Goal: Information Seeking & Learning: Learn about a topic

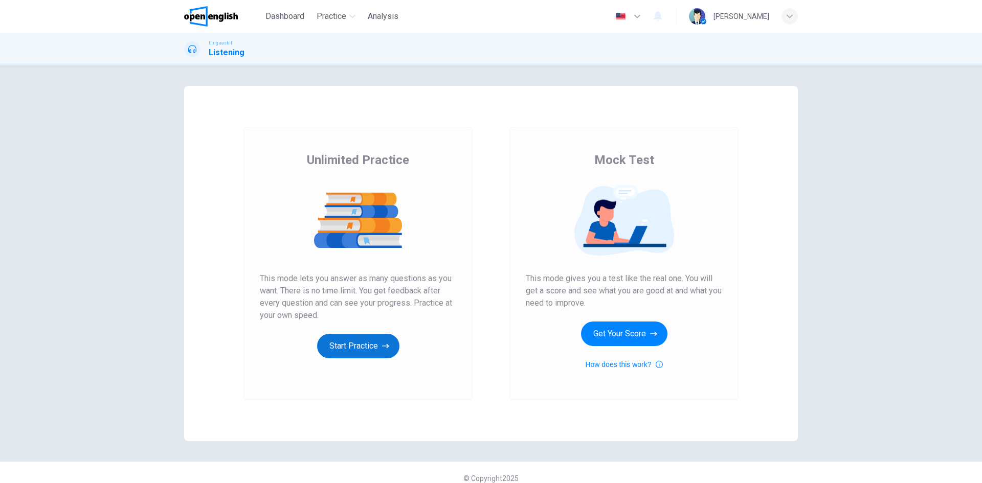
click at [372, 350] on button "Start Practice" at bounding box center [358, 346] width 82 height 25
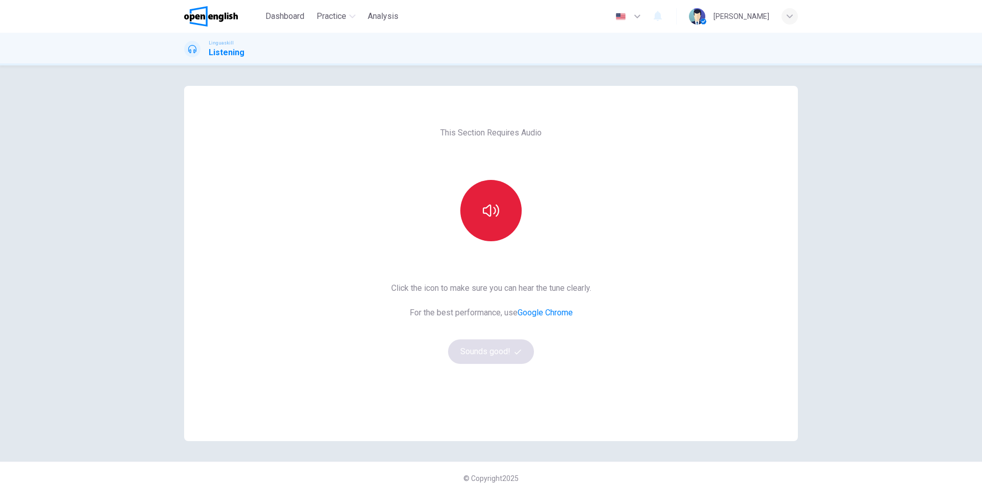
click at [503, 221] on button "button" at bounding box center [490, 210] width 61 height 61
click at [486, 348] on button "Sounds good!" at bounding box center [491, 352] width 86 height 25
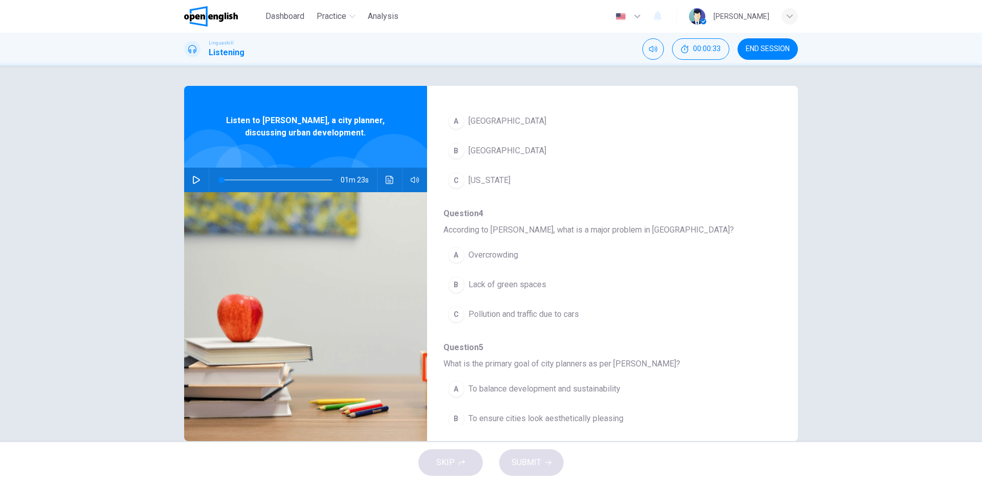
scroll to position [409, 0]
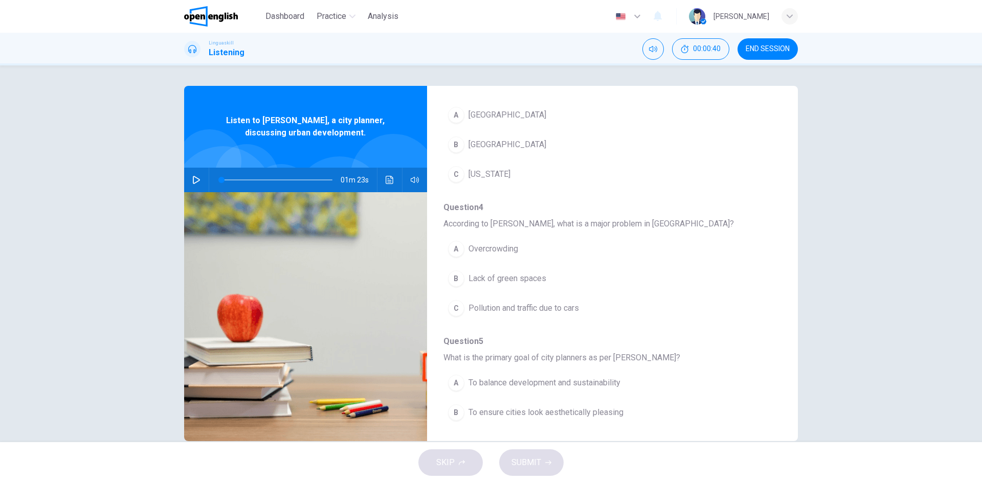
click at [192, 180] on icon "button" at bounding box center [196, 180] width 8 height 8
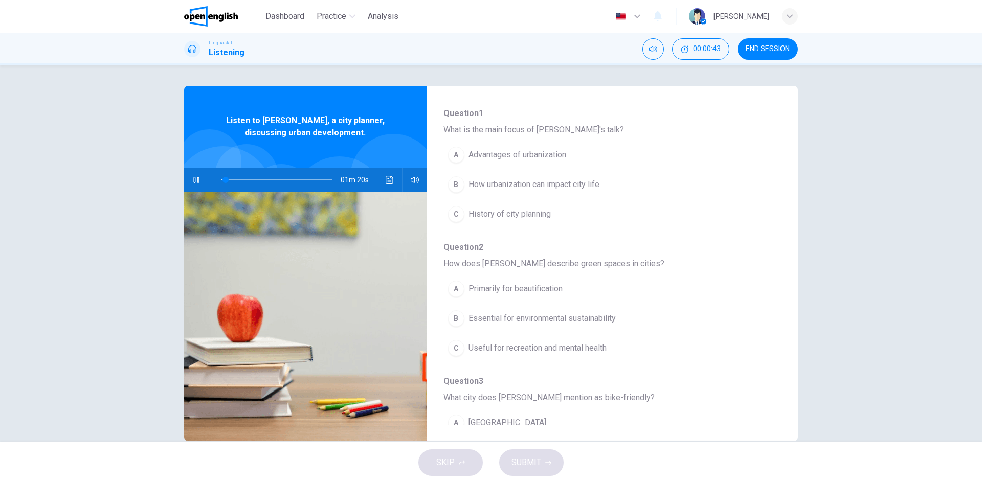
scroll to position [102, 0]
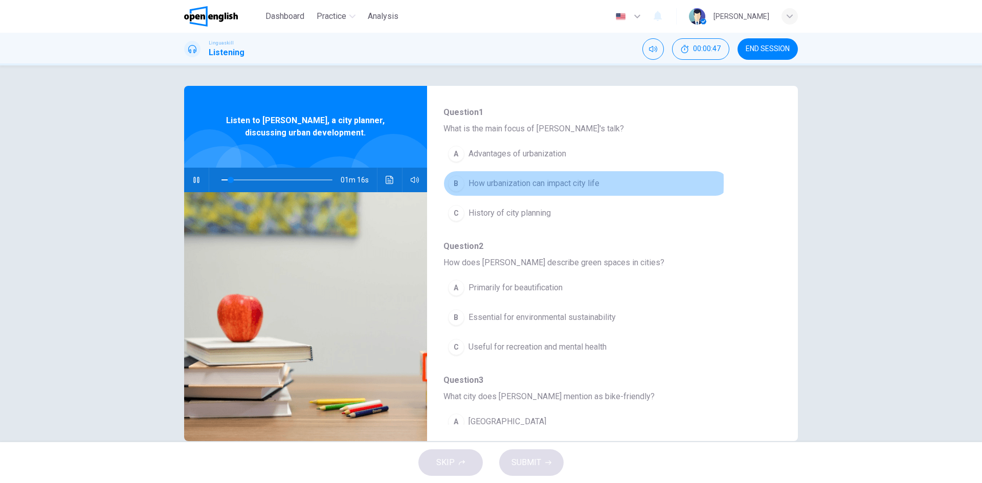
click at [457, 183] on div "B" at bounding box center [456, 183] width 16 height 16
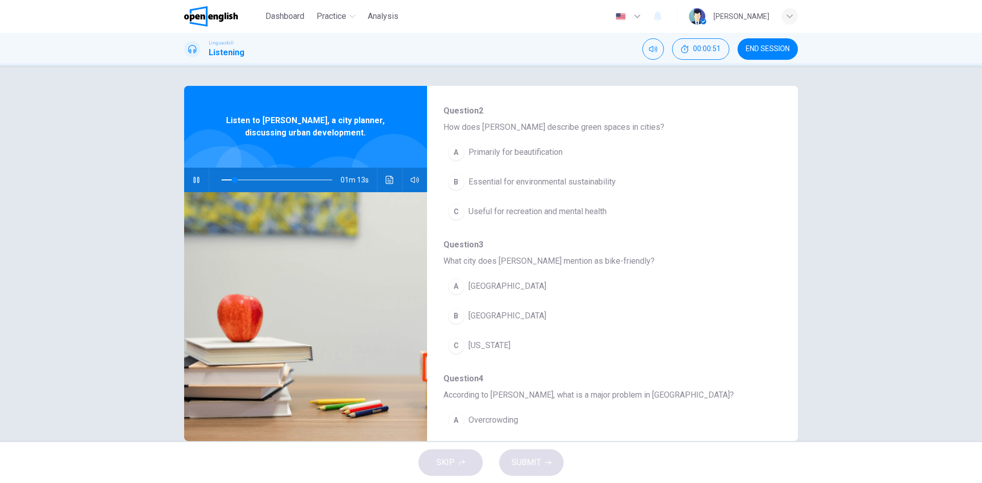
scroll to position [256, 0]
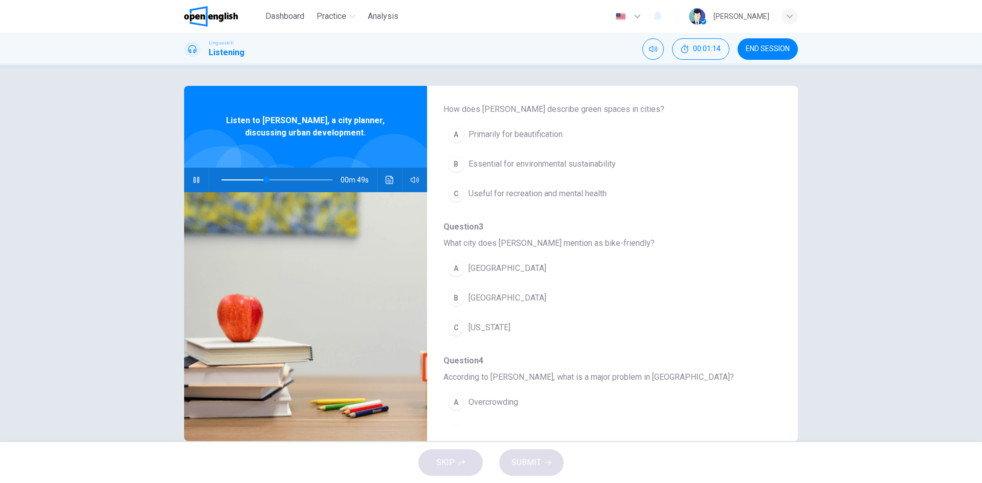
click at [524, 164] on span "Essential for environmental sustainability" at bounding box center [542, 164] width 147 height 12
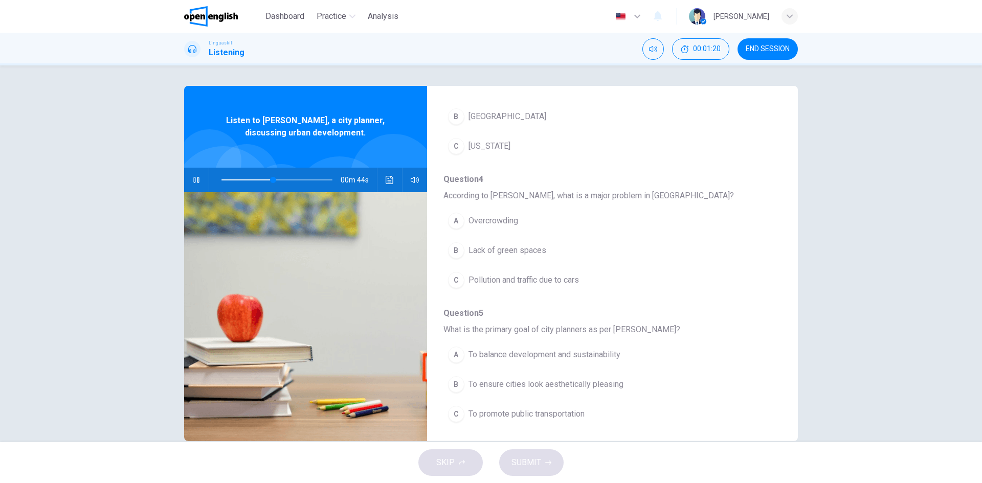
scroll to position [442, 0]
click at [508, 274] on span "Pollution and traffic due to cars" at bounding box center [524, 276] width 111 height 12
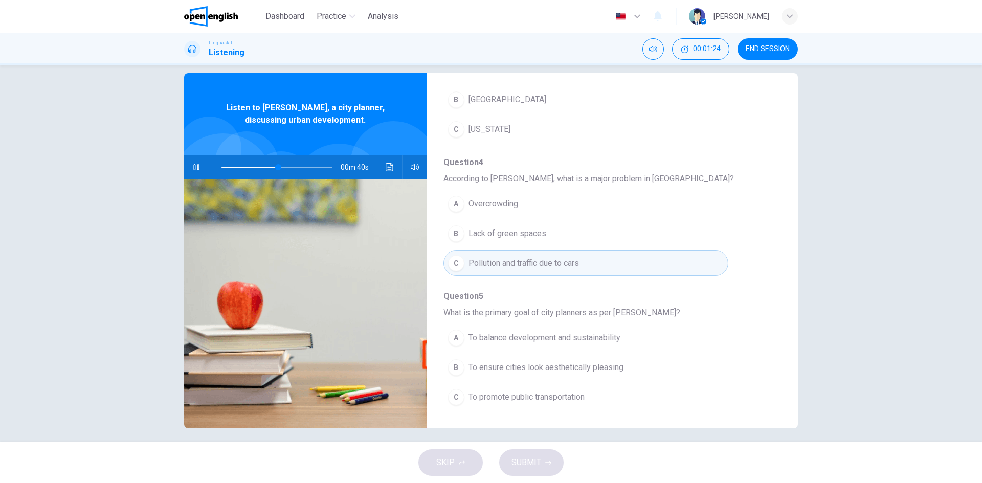
scroll to position [19, 0]
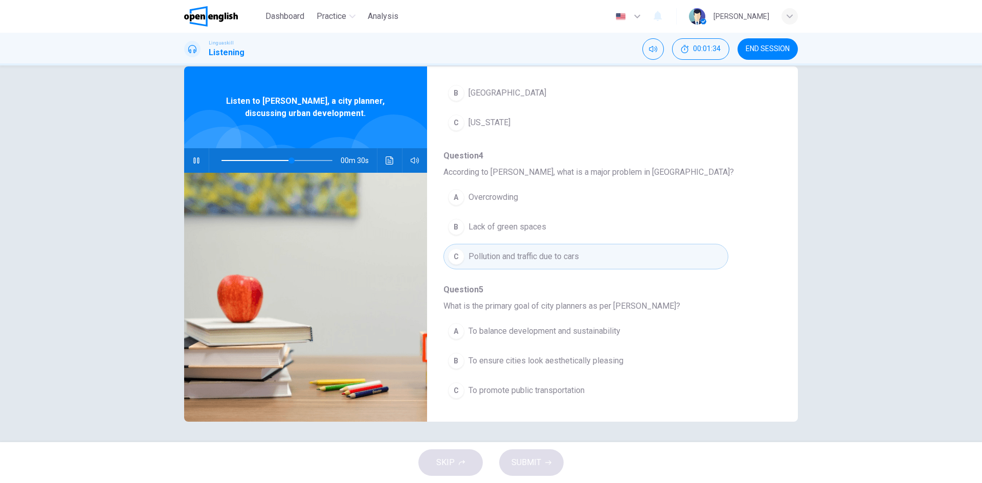
click at [501, 338] on button "A To balance development and sustainability" at bounding box center [586, 332] width 285 height 26
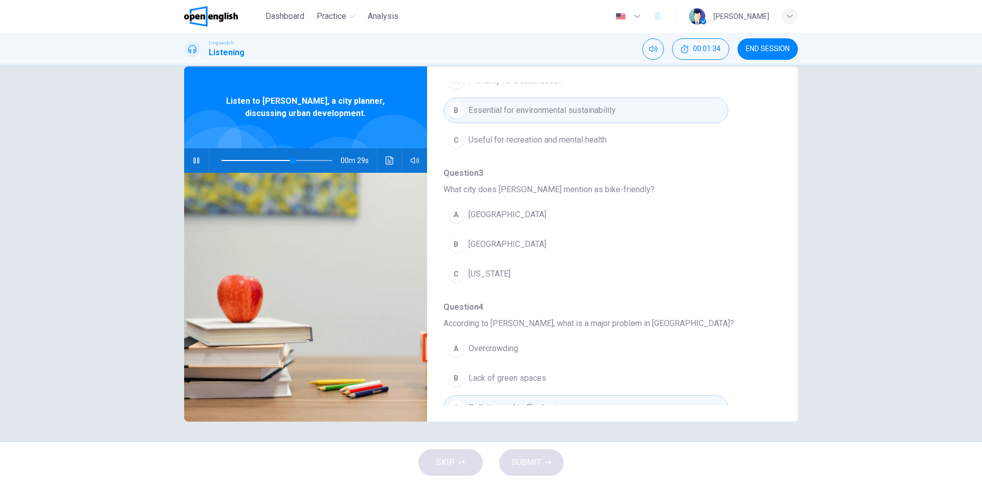
scroll to position [288, 0]
drag, startPoint x: 249, startPoint y: 157, endPoint x: 216, endPoint y: 162, distance: 32.6
click at [222, 162] on span at bounding box center [277, 160] width 111 height 14
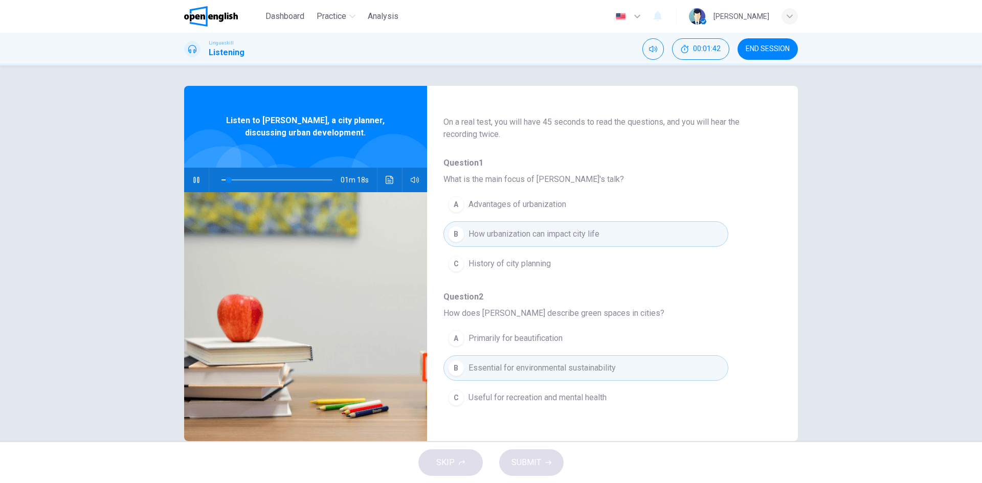
scroll to position [51, 0]
click at [193, 179] on icon "button" at bounding box center [196, 180] width 8 height 8
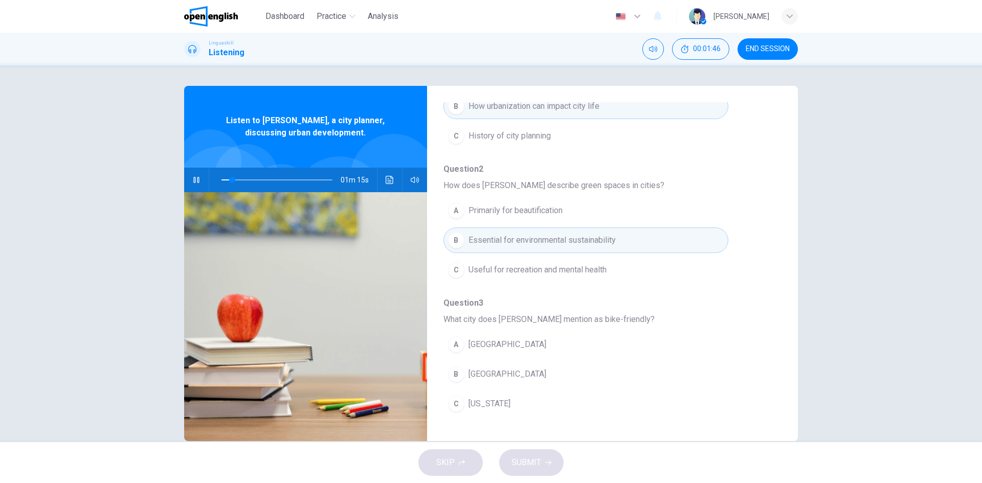
scroll to position [205, 0]
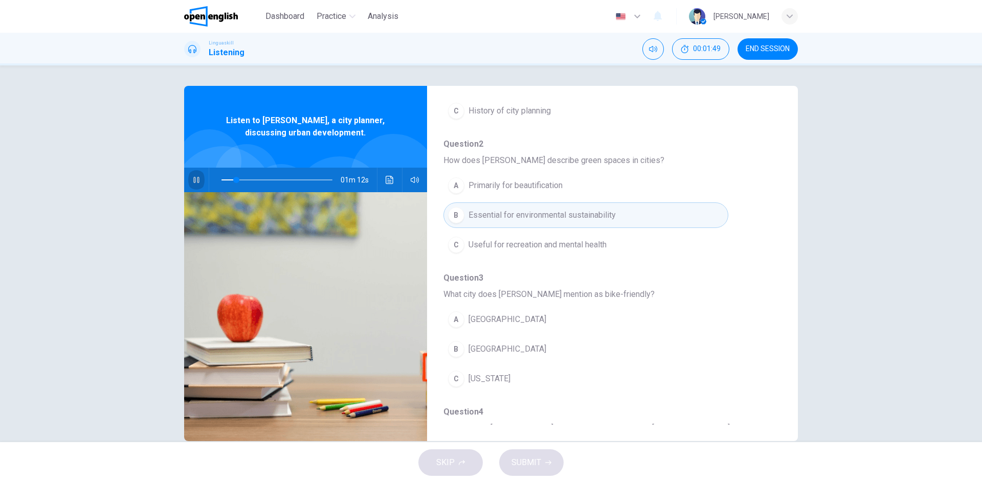
click at [193, 180] on icon "button" at bounding box center [196, 180] width 6 height 6
click at [193, 180] on icon "button" at bounding box center [196, 180] width 8 height 8
click at [193, 180] on icon "button" at bounding box center [196, 180] width 6 height 6
click at [193, 180] on icon "button" at bounding box center [196, 180] width 8 height 8
click at [193, 180] on icon "button" at bounding box center [196, 180] width 6 height 6
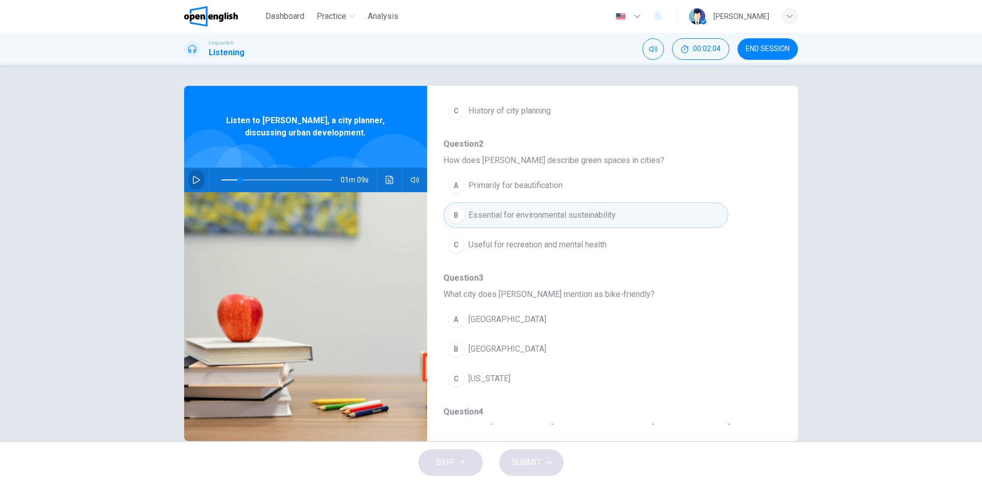
click at [193, 180] on icon "button" at bounding box center [196, 180] width 8 height 8
click at [519, 245] on span "Useful for recreation and mental health" at bounding box center [538, 245] width 138 height 12
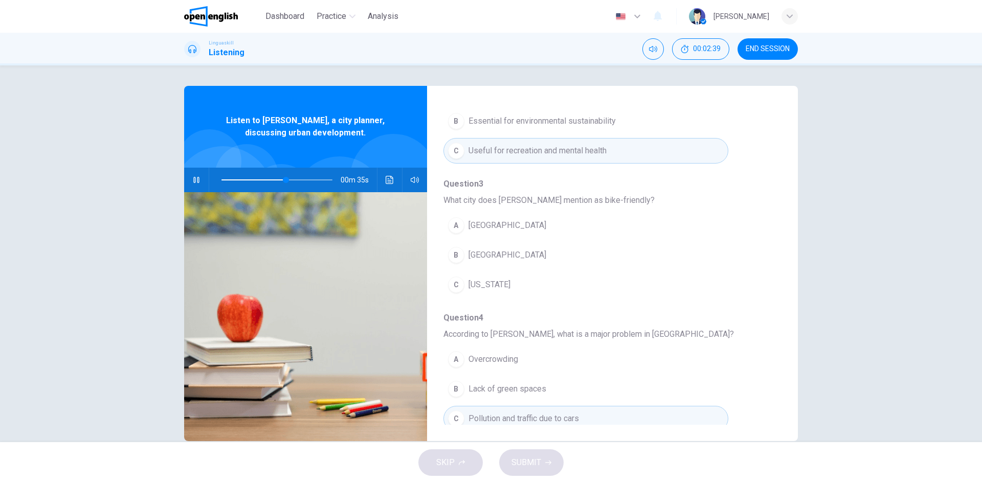
scroll to position [442, 0]
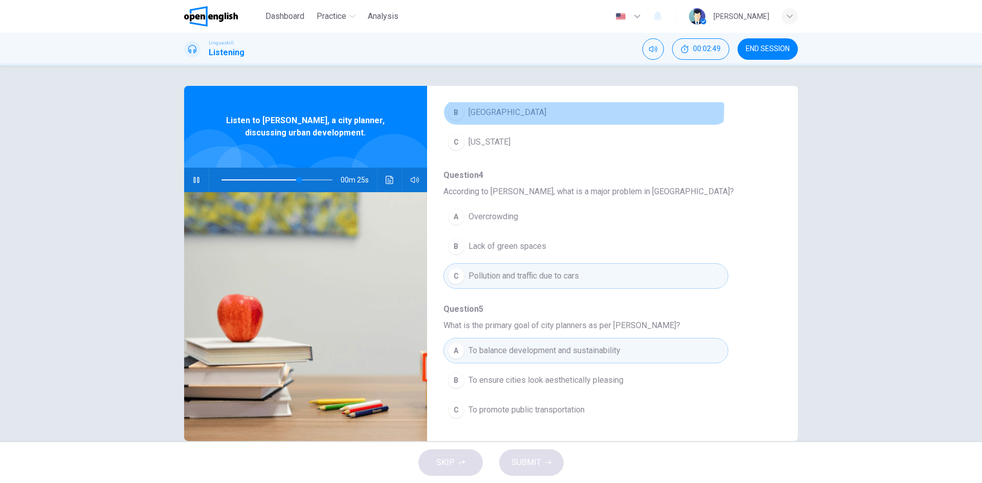
click at [473, 104] on button "B [GEOGRAPHIC_DATA]" at bounding box center [586, 113] width 285 height 26
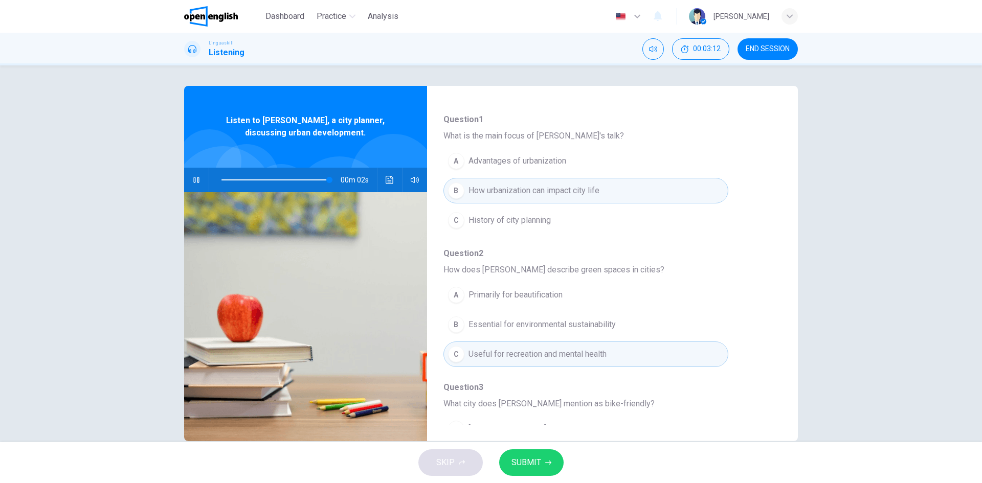
scroll to position [0, 0]
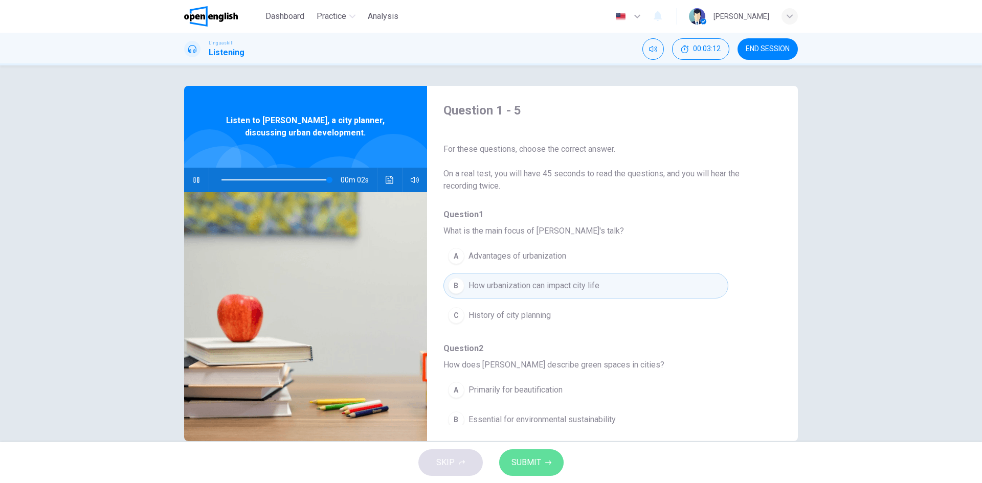
click at [540, 463] on span "SUBMIT" at bounding box center [527, 463] width 30 height 14
type input "*"
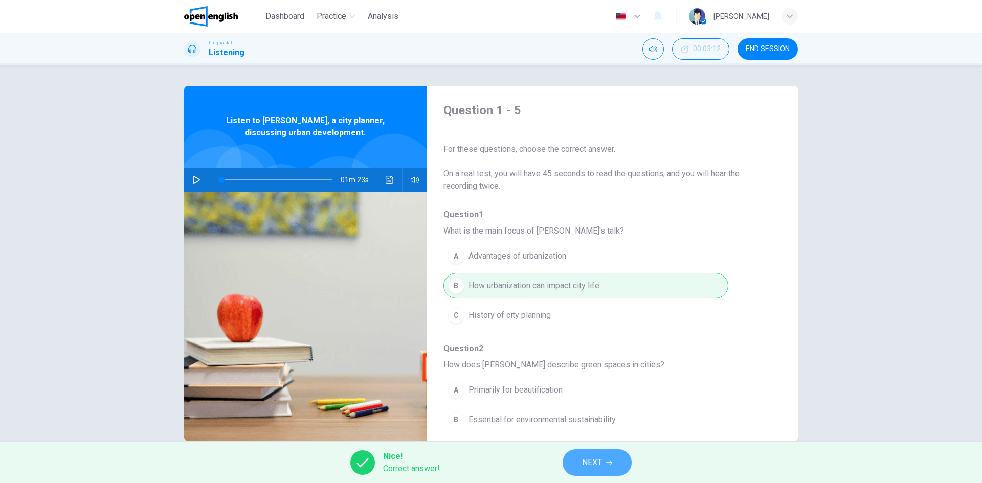
click at [615, 467] on button "NEXT" at bounding box center [597, 463] width 69 height 27
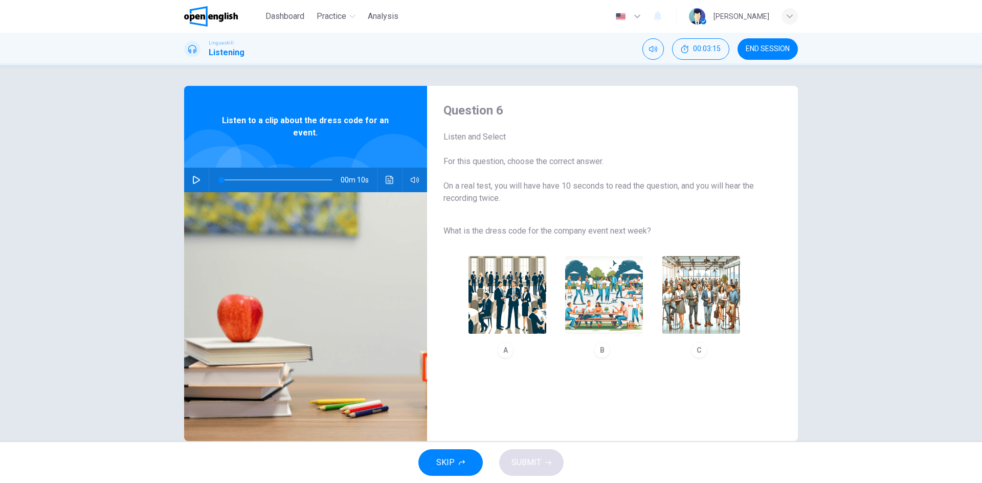
click at [195, 178] on icon "button" at bounding box center [196, 180] width 8 height 8
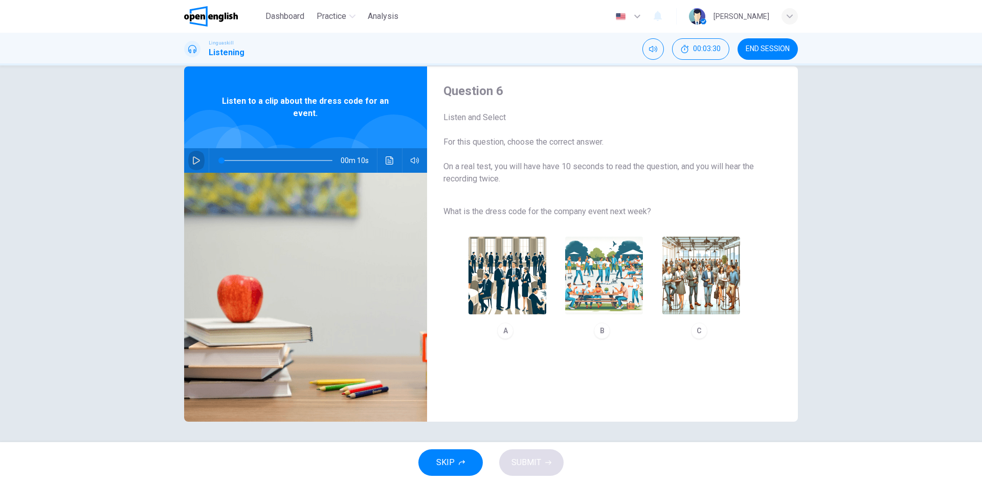
click at [195, 158] on icon "button" at bounding box center [196, 161] width 8 height 8
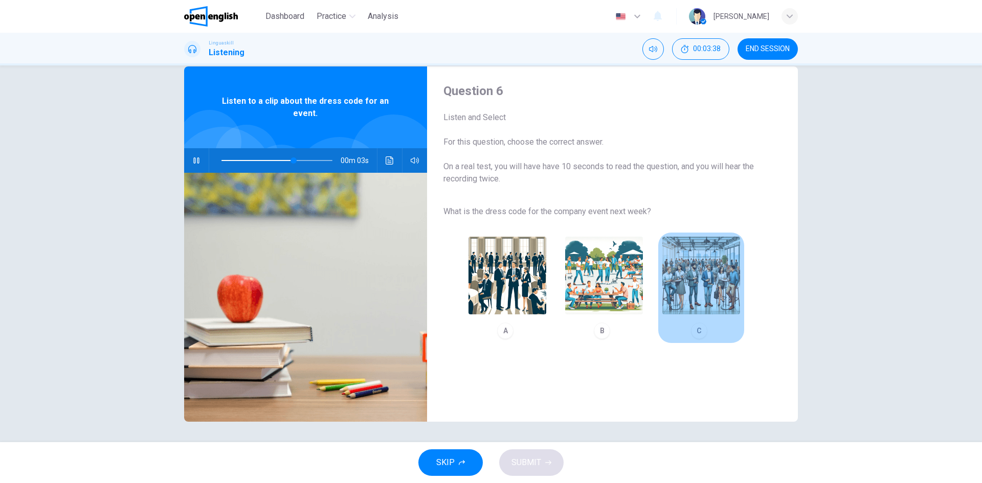
click at [687, 286] on img "button" at bounding box center [702, 276] width 78 height 78
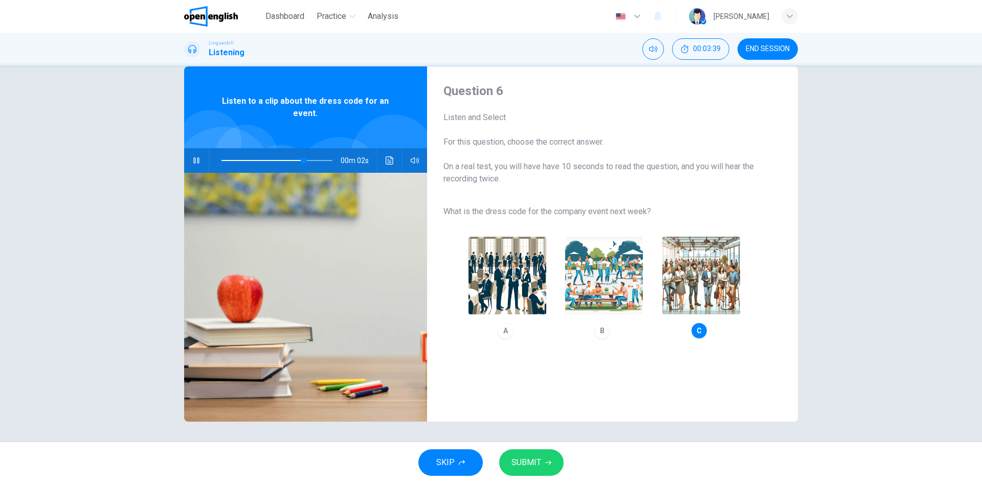
click at [534, 467] on span "SUBMIT" at bounding box center [527, 463] width 30 height 14
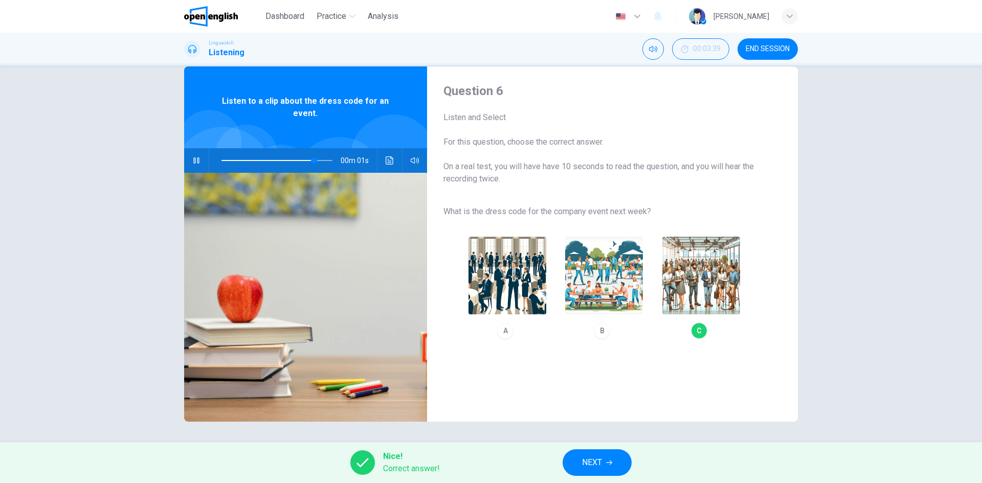
type input "**"
click at [608, 458] on button "NEXT" at bounding box center [597, 463] width 69 height 27
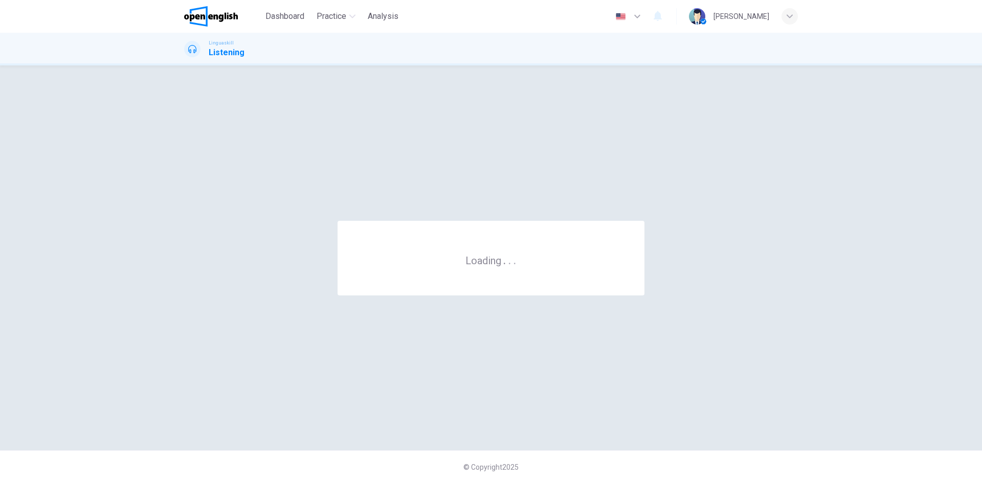
scroll to position [0, 0]
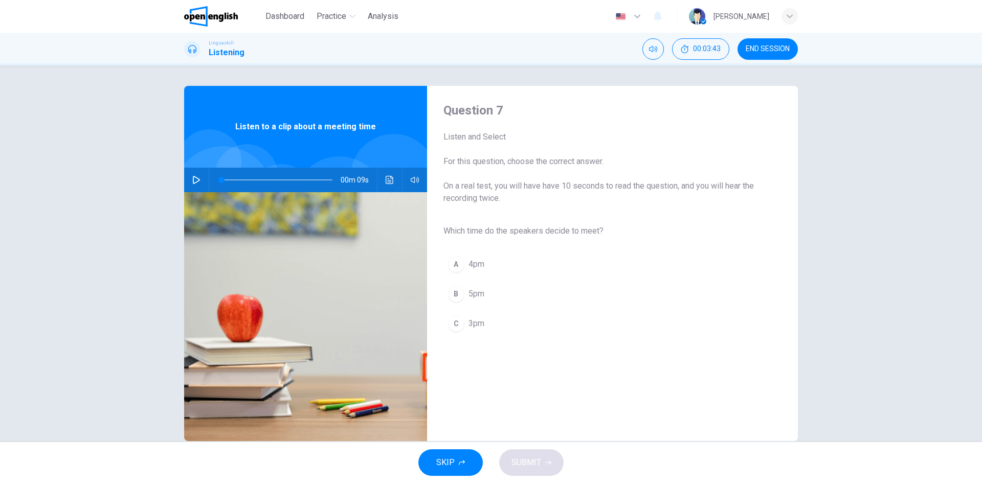
click at [193, 178] on icon "button" at bounding box center [196, 180] width 8 height 8
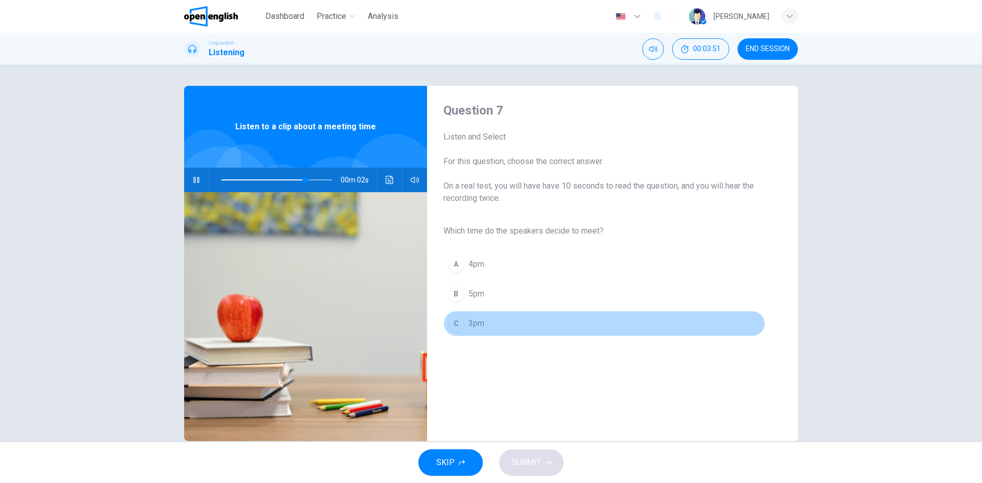
click at [476, 324] on span "3pm" at bounding box center [477, 324] width 16 height 12
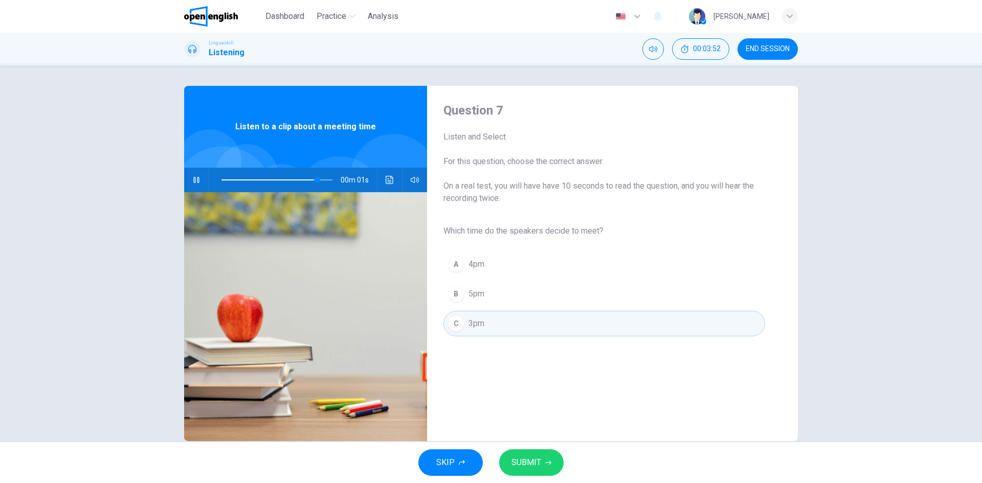
click at [522, 462] on span "SUBMIT" at bounding box center [527, 463] width 30 height 14
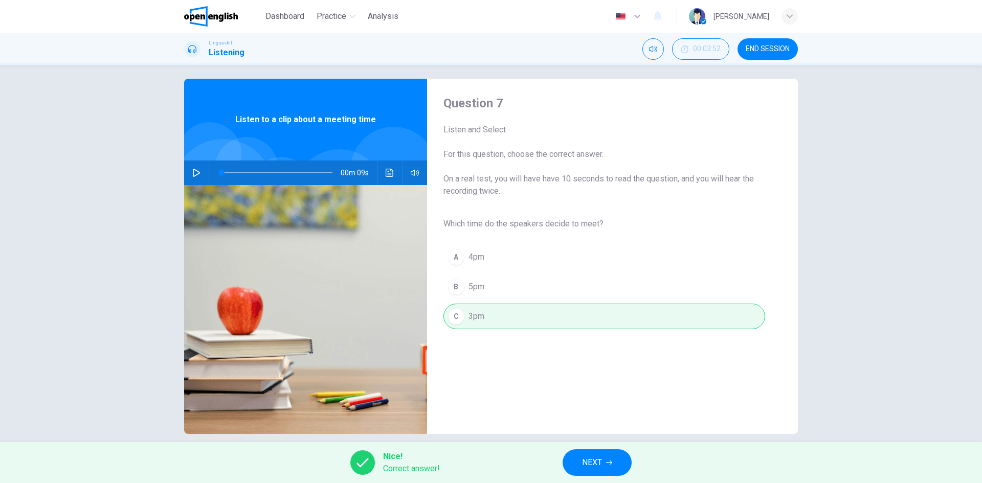
scroll to position [19, 0]
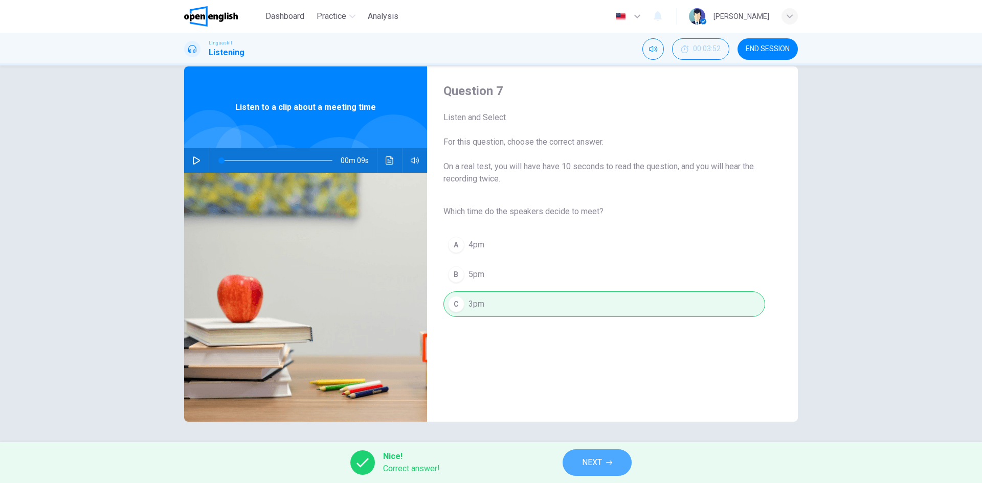
click at [596, 456] on span "NEXT" at bounding box center [592, 463] width 20 height 14
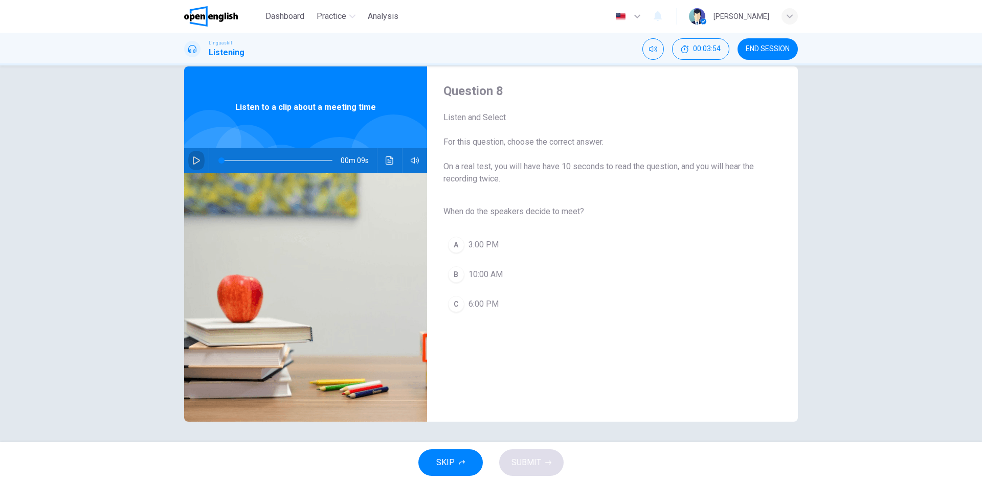
click at [188, 165] on button "button" at bounding box center [196, 160] width 16 height 25
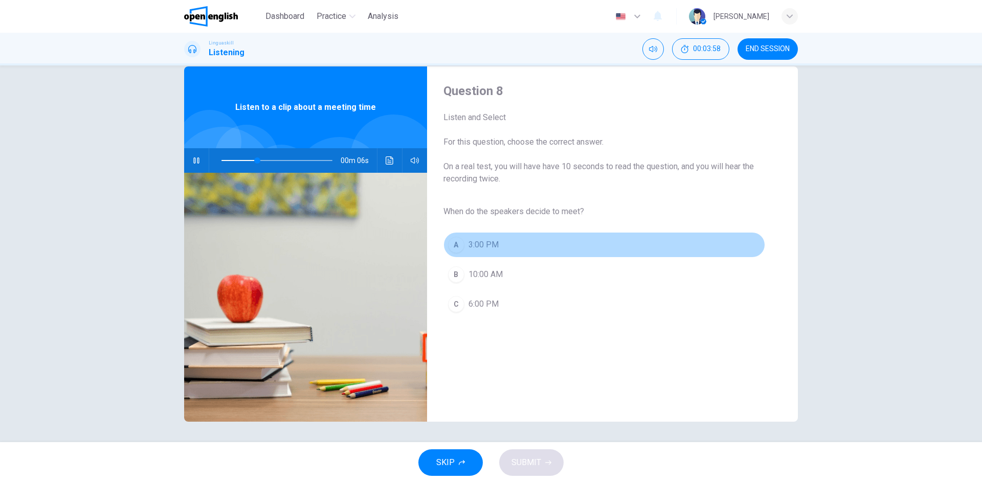
click at [463, 245] on button "A 3:00 PM" at bounding box center [605, 245] width 322 height 26
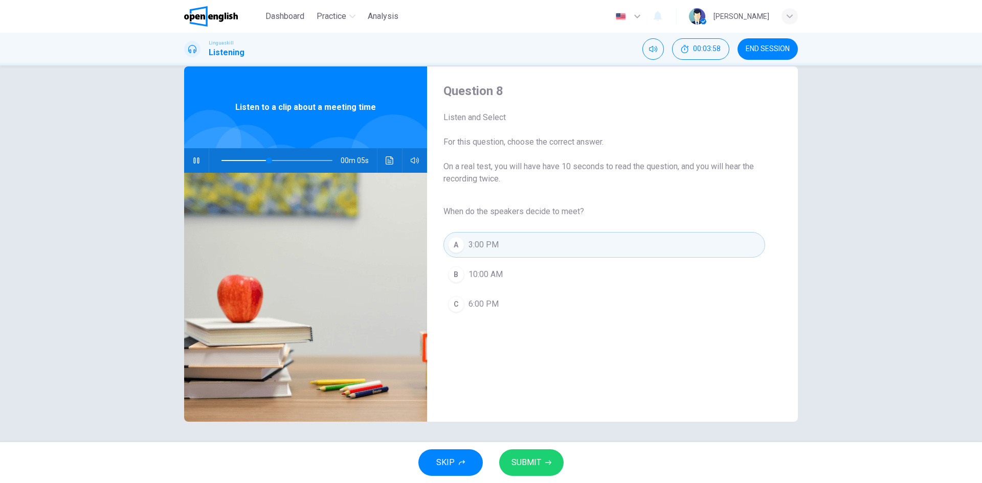
click at [524, 465] on span "SUBMIT" at bounding box center [527, 463] width 30 height 14
type input "**"
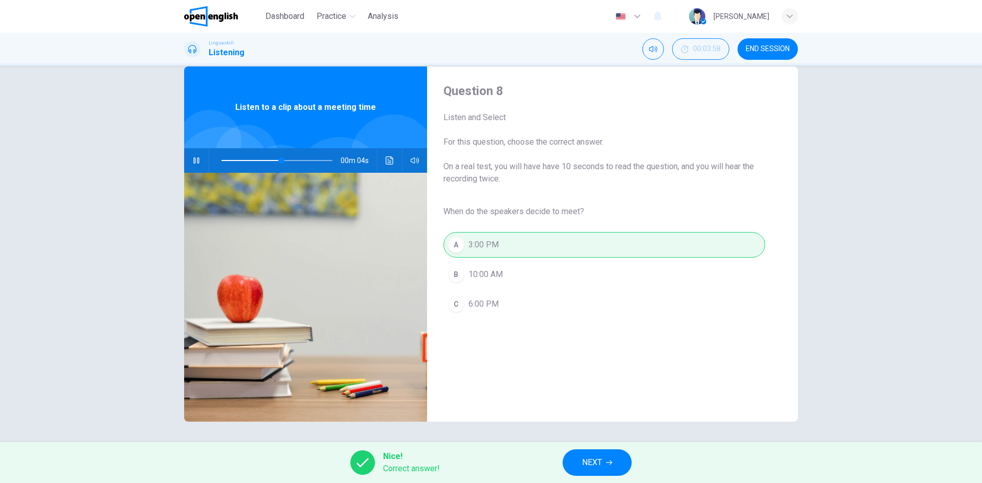
click at [602, 464] on span "NEXT" at bounding box center [592, 463] width 20 height 14
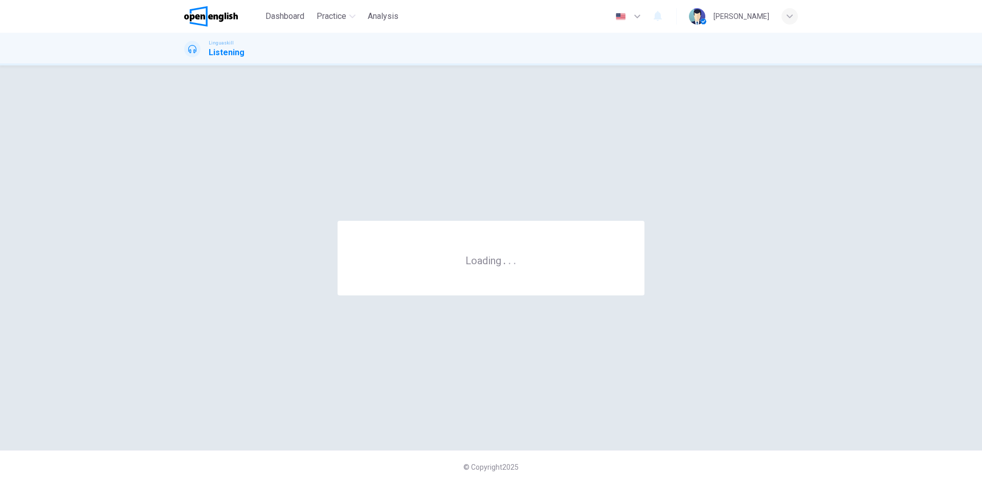
scroll to position [0, 0]
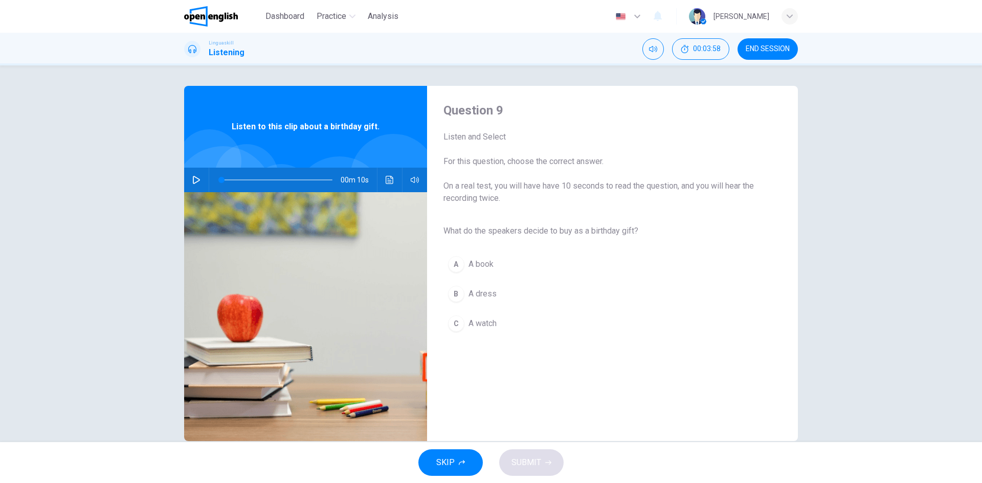
click at [193, 177] on icon "button" at bounding box center [196, 180] width 7 height 8
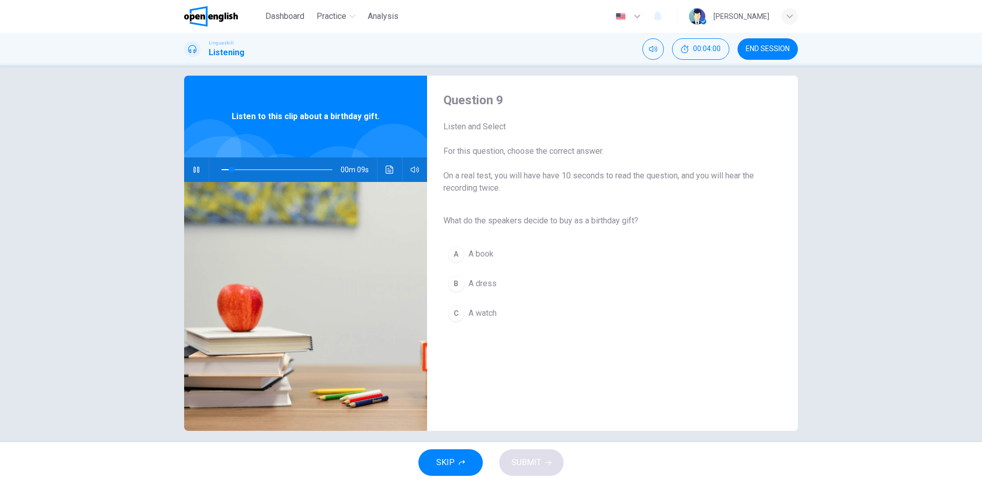
scroll to position [19, 0]
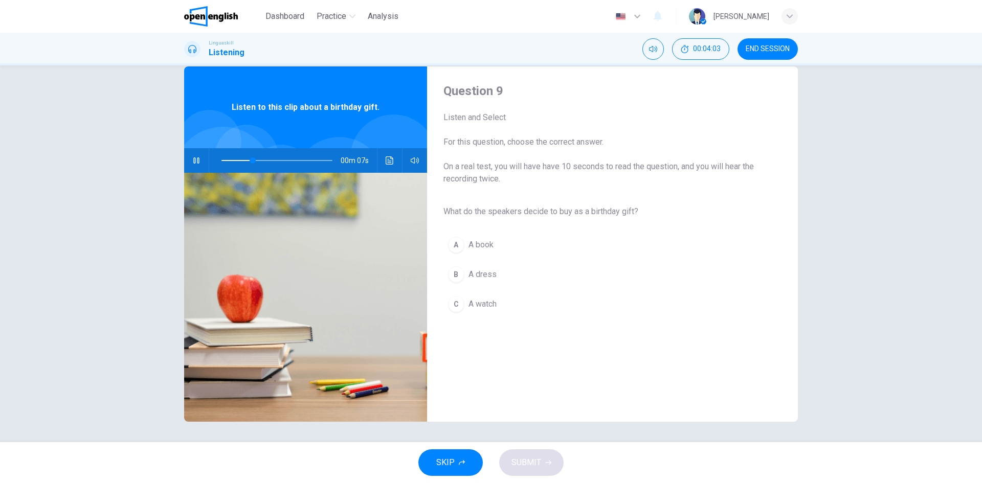
click at [471, 241] on span "A book" at bounding box center [481, 245] width 25 height 12
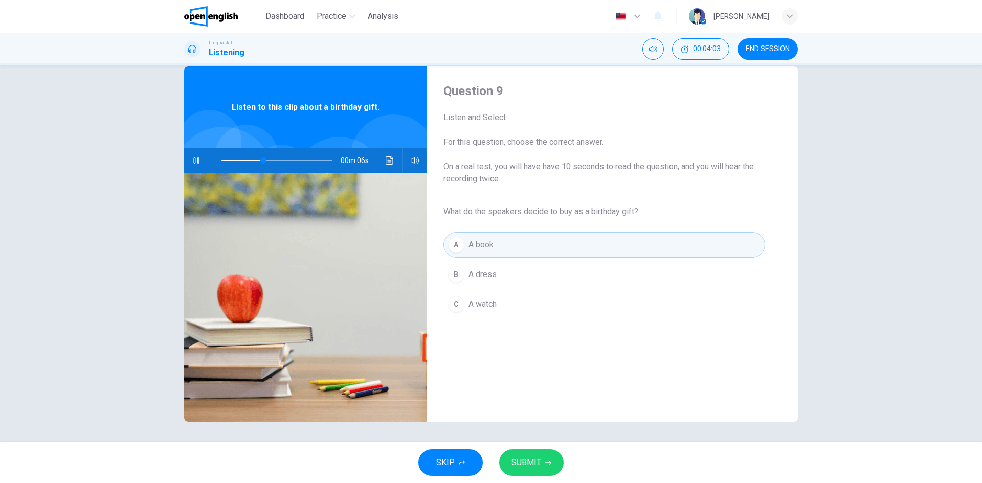
click at [526, 466] on span "SUBMIT" at bounding box center [527, 463] width 30 height 14
type input "**"
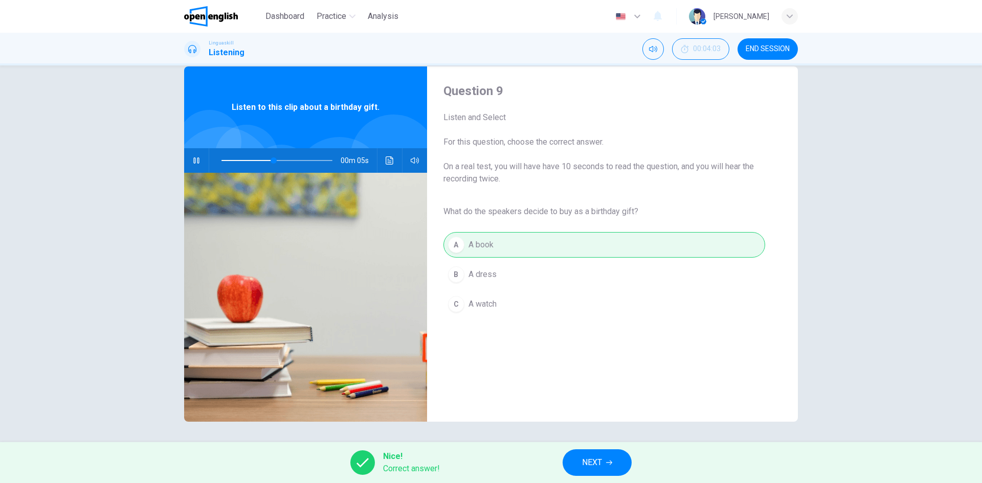
click at [575, 460] on button "NEXT" at bounding box center [597, 463] width 69 height 27
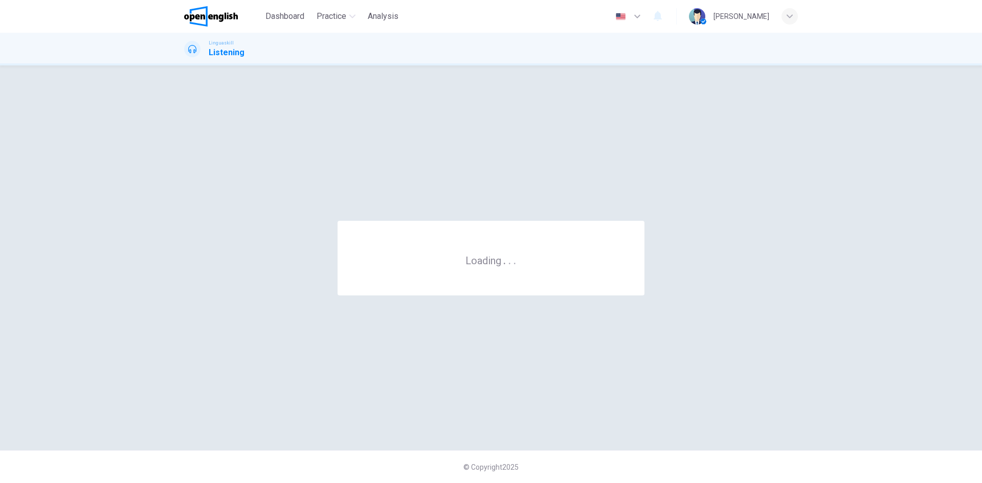
scroll to position [0, 0]
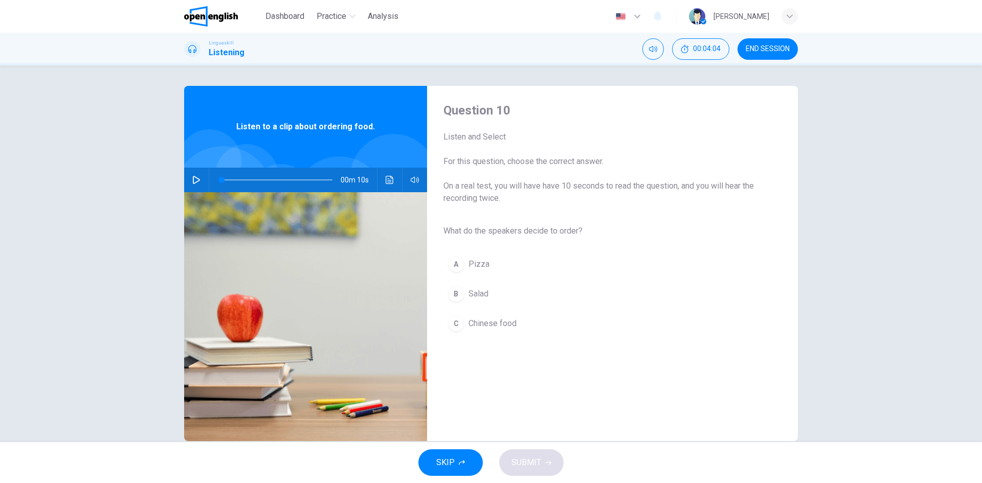
click at [193, 177] on icon "button" at bounding box center [196, 180] width 8 height 8
click at [490, 264] on button "A Pizza" at bounding box center [605, 265] width 322 height 26
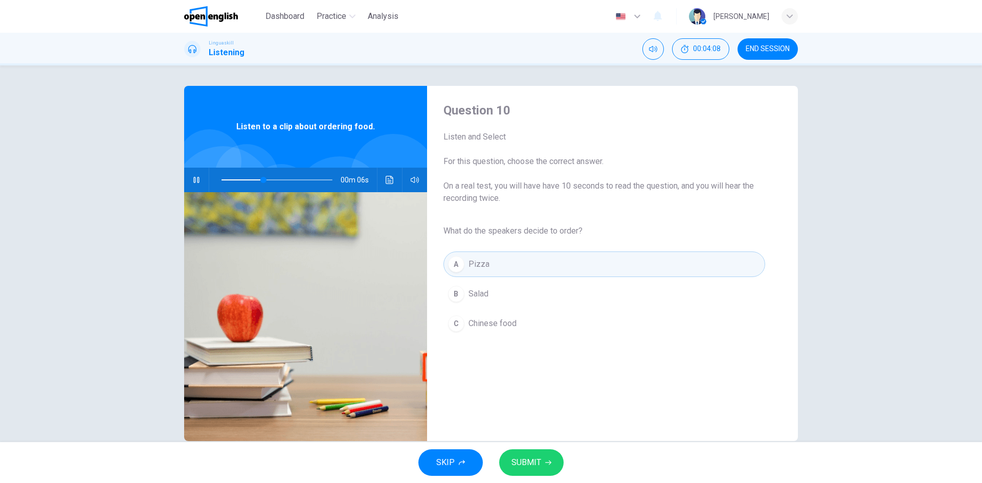
click at [517, 324] on button "C Chinese food" at bounding box center [605, 324] width 322 height 26
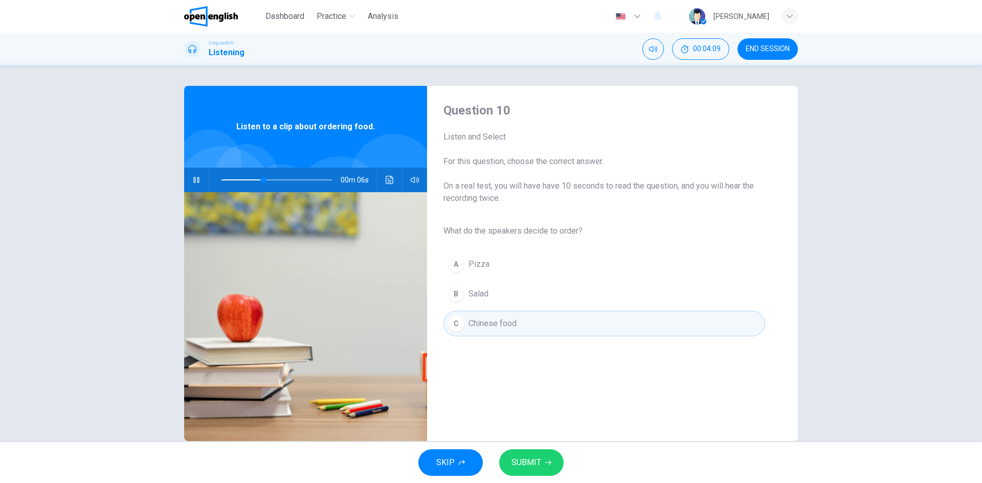
click at [492, 299] on button "B Salad" at bounding box center [605, 294] width 322 height 26
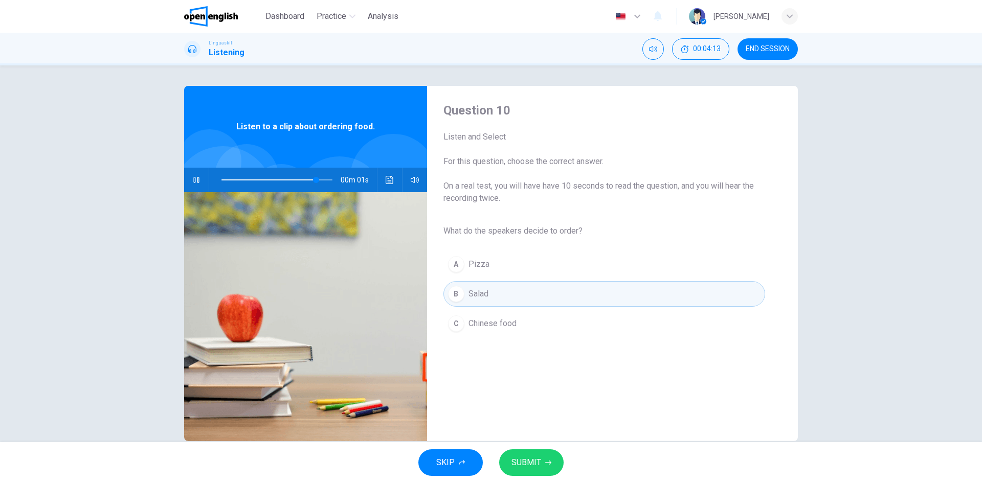
click at [529, 464] on span "SUBMIT" at bounding box center [527, 463] width 30 height 14
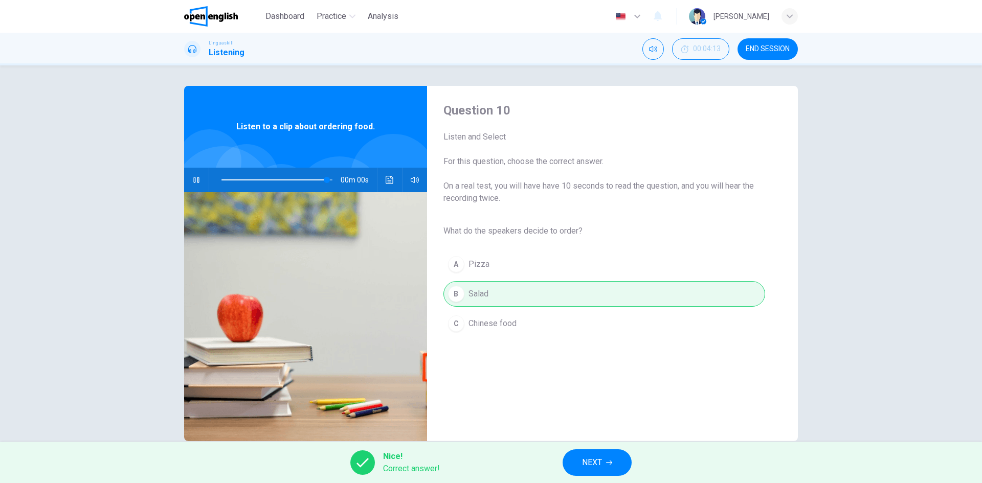
type input "*"
click at [590, 461] on span "NEXT" at bounding box center [592, 463] width 20 height 14
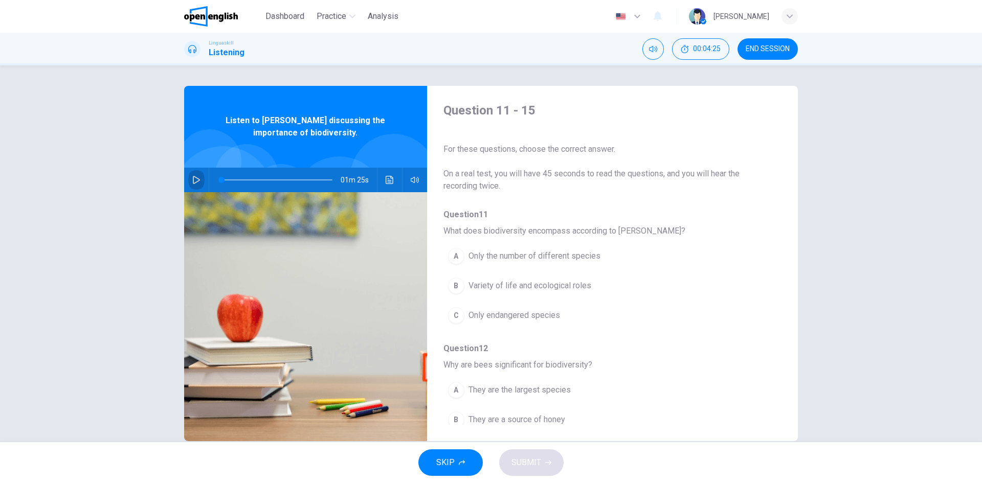
click at [202, 183] on button "button" at bounding box center [196, 180] width 16 height 25
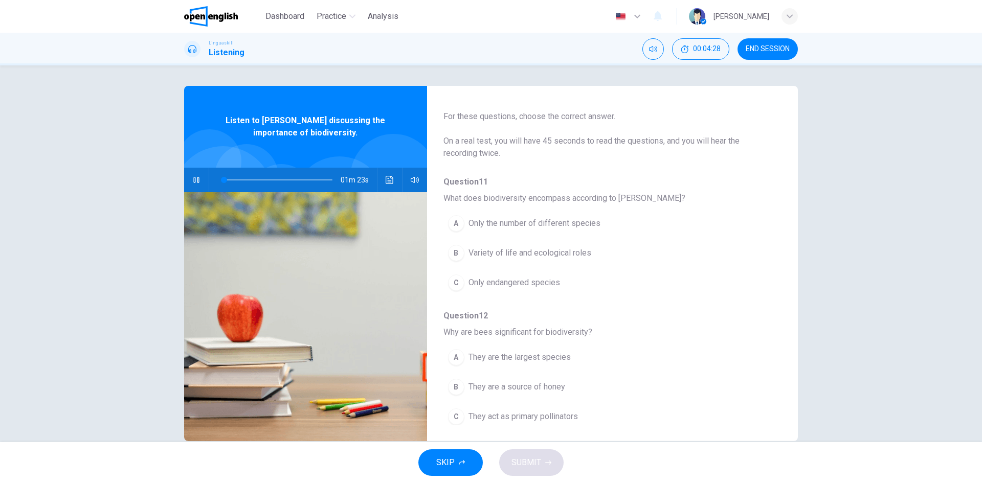
scroll to position [51, 0]
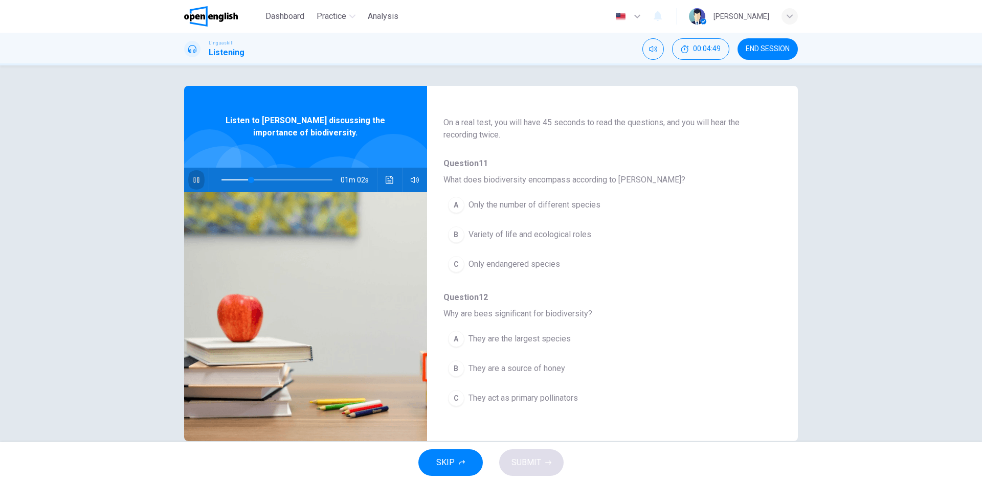
click at [194, 180] on icon "button" at bounding box center [196, 180] width 8 height 8
click at [507, 236] on span "Variety of life and ecological roles" at bounding box center [530, 235] width 123 height 12
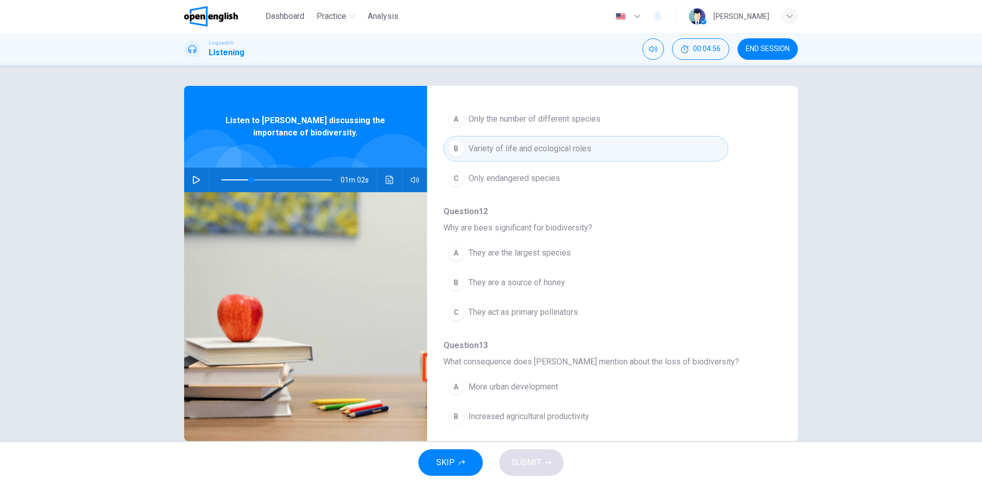
scroll to position [153, 0]
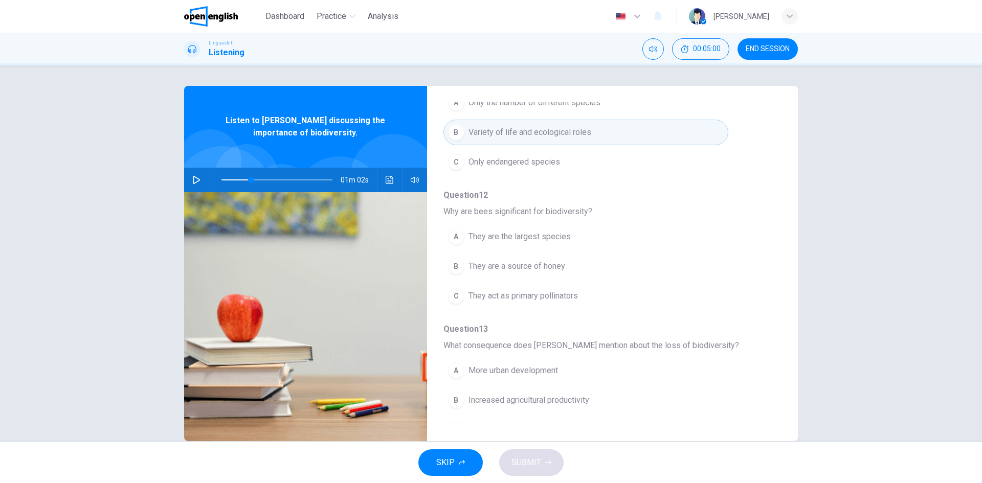
click at [195, 176] on button "button" at bounding box center [196, 180] width 16 height 25
click at [194, 180] on icon "button" at bounding box center [196, 180] width 8 height 8
click at [491, 299] on span "They act as primary pollinators" at bounding box center [523, 296] width 109 height 12
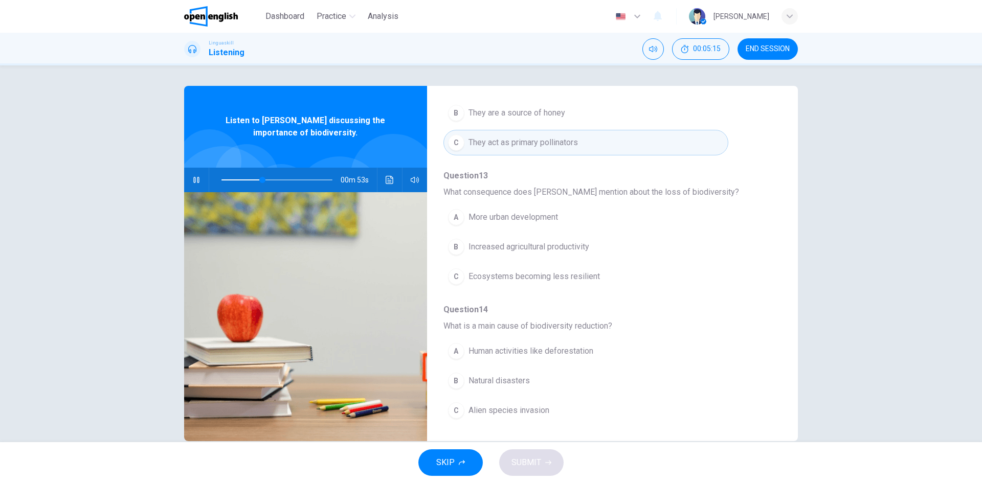
scroll to position [358, 0]
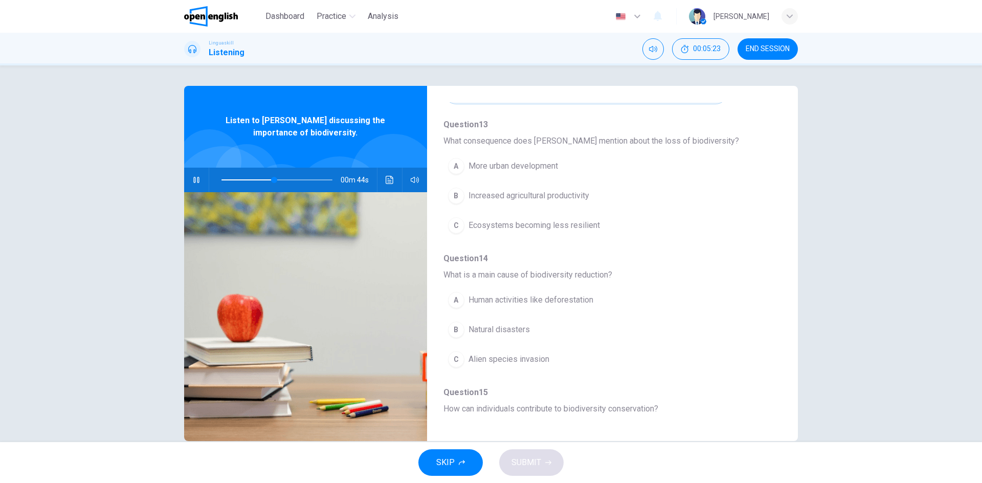
click at [511, 226] on span "Ecosystems becoming less resilient" at bounding box center [534, 225] width 131 height 12
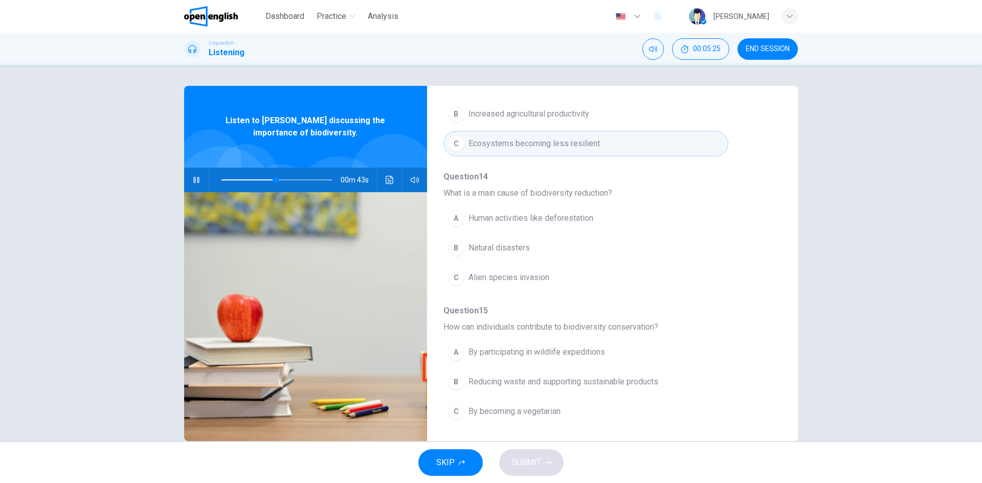
scroll to position [442, 0]
click at [501, 217] on span "Human activities like deforestation" at bounding box center [531, 217] width 125 height 12
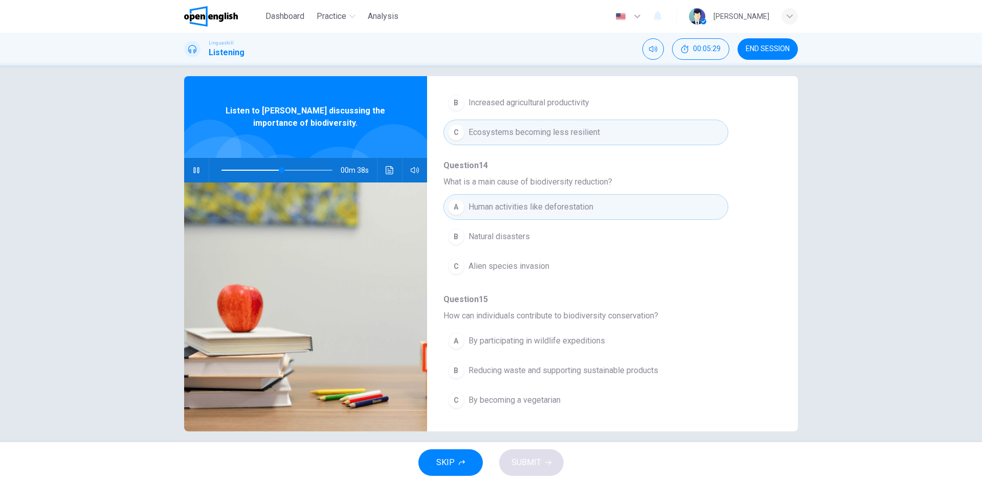
scroll to position [19, 0]
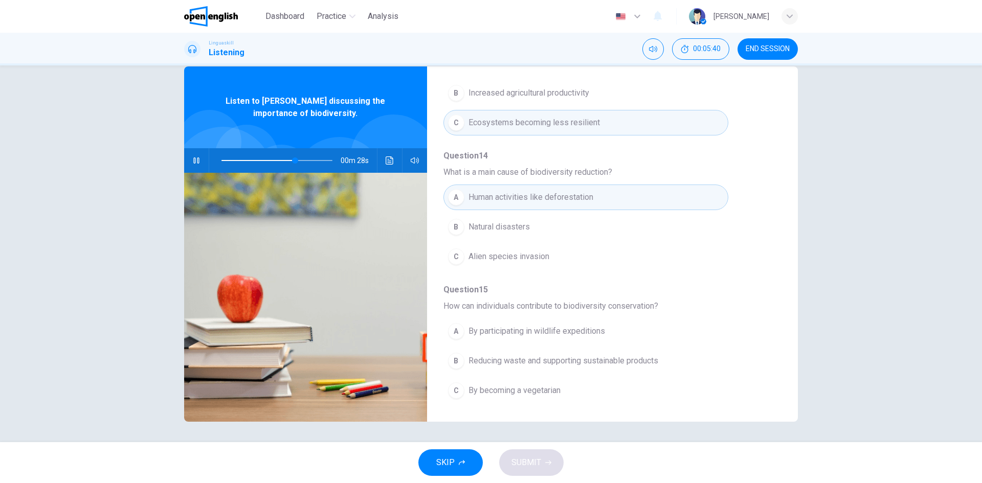
click at [537, 364] on span "Reducing waste and supporting sustainable products" at bounding box center [564, 361] width 190 height 12
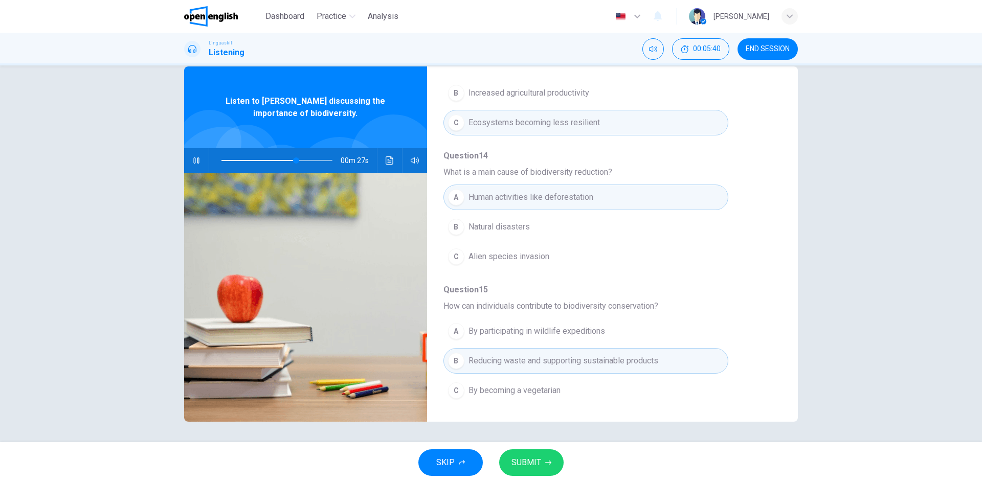
click at [535, 459] on span "SUBMIT" at bounding box center [527, 463] width 30 height 14
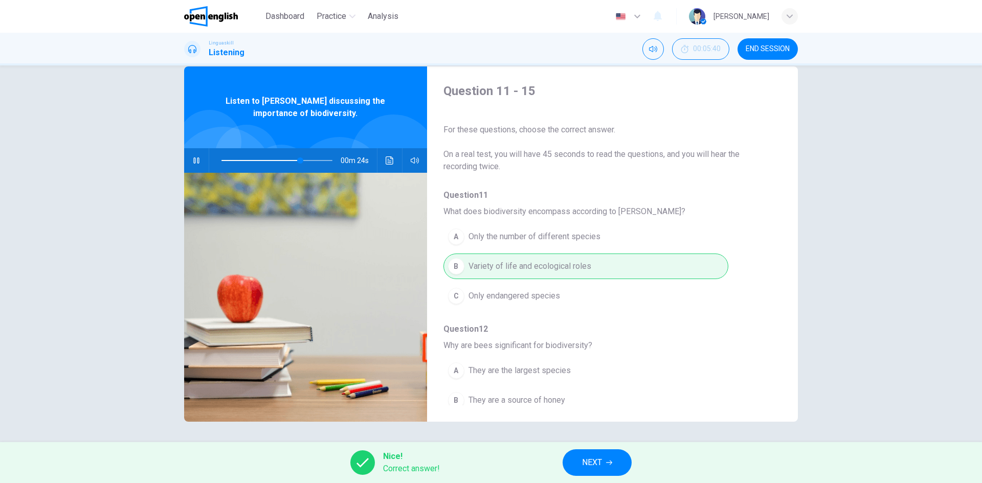
scroll to position [153, 0]
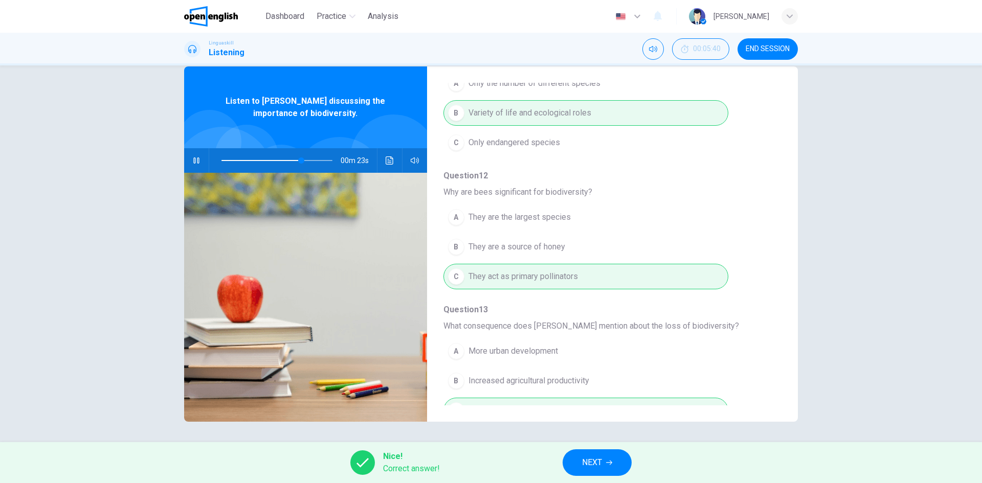
type input "**"
click at [583, 469] on span "NEXT" at bounding box center [592, 463] width 20 height 14
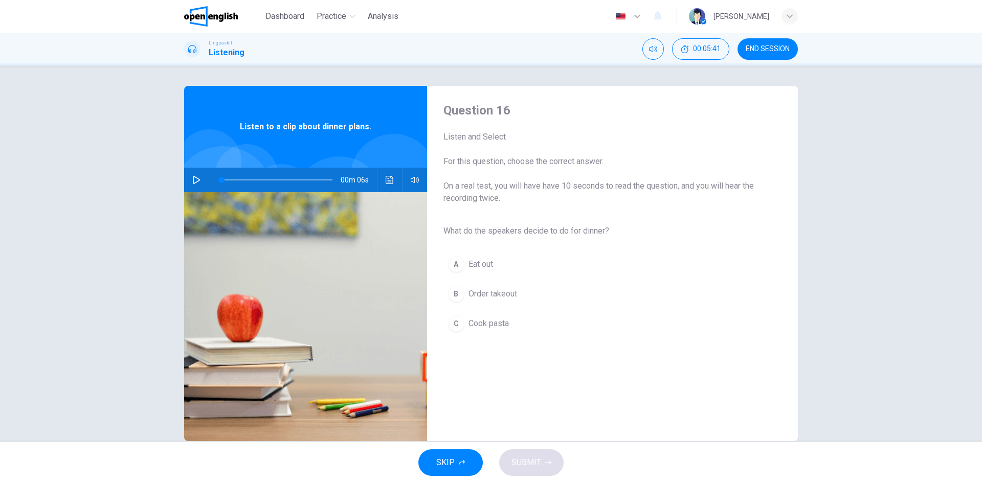
click at [195, 178] on icon "button" at bounding box center [196, 180] width 8 height 8
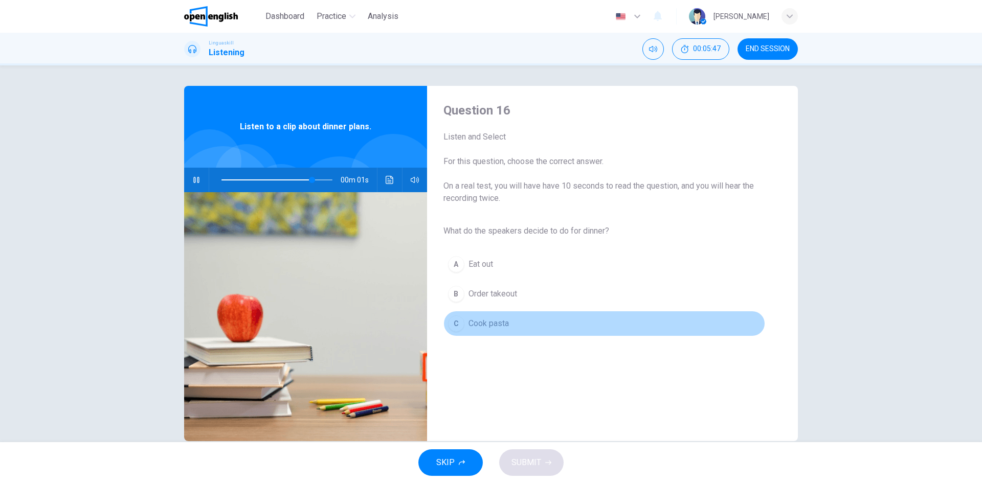
click at [492, 325] on span "Cook pasta" at bounding box center [489, 324] width 40 height 12
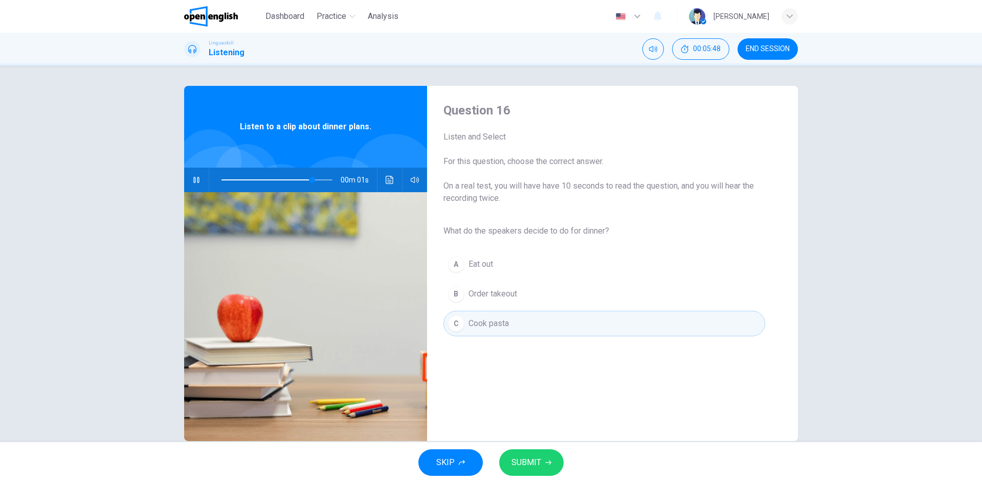
type input "*"
click at [502, 471] on button "SUBMIT" at bounding box center [531, 463] width 64 height 27
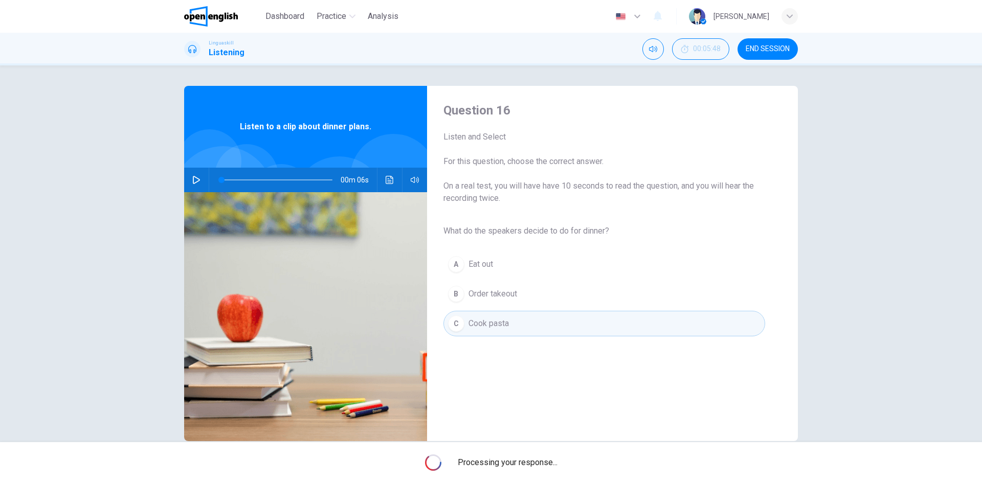
drag, startPoint x: 502, startPoint y: 471, endPoint x: 526, endPoint y: 463, distance: 25.4
click at [526, 463] on span "Processing your response..." at bounding box center [508, 463] width 100 height 12
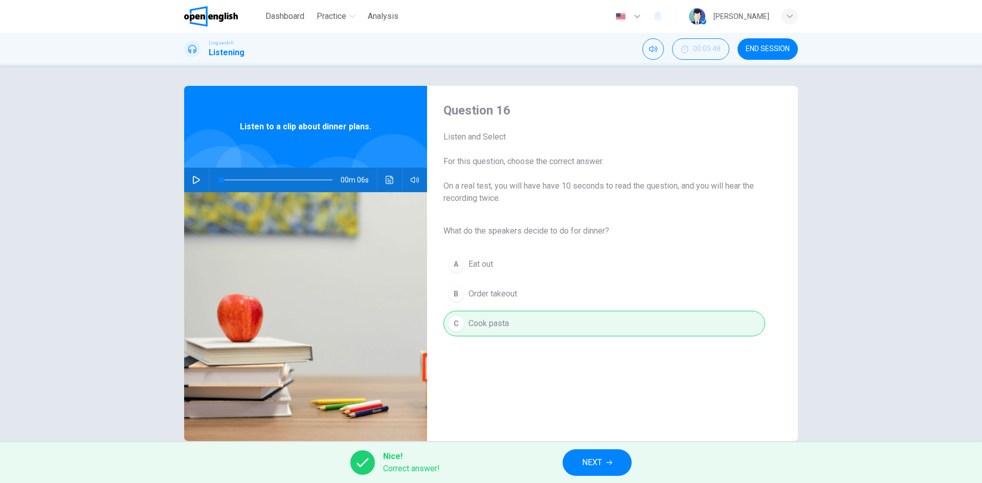
click at [585, 465] on span "NEXT" at bounding box center [592, 463] width 20 height 14
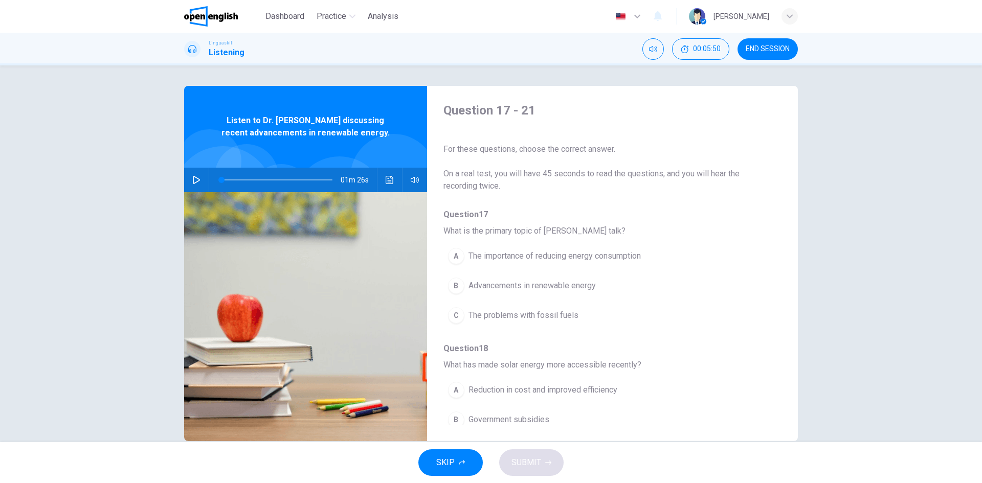
click at [191, 174] on button "button" at bounding box center [196, 180] width 16 height 25
click at [192, 179] on icon "button" at bounding box center [196, 180] width 8 height 8
click at [189, 180] on button "button" at bounding box center [196, 180] width 16 height 25
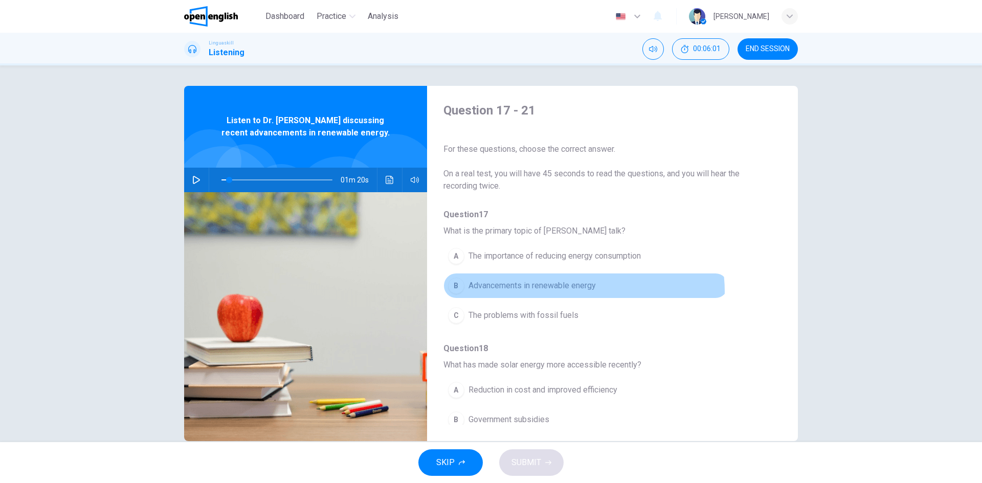
drag, startPoint x: 581, startPoint y: 292, endPoint x: 536, endPoint y: 276, distance: 47.6
click at [581, 291] on span "Advancements in renewable energy" at bounding box center [532, 286] width 127 height 12
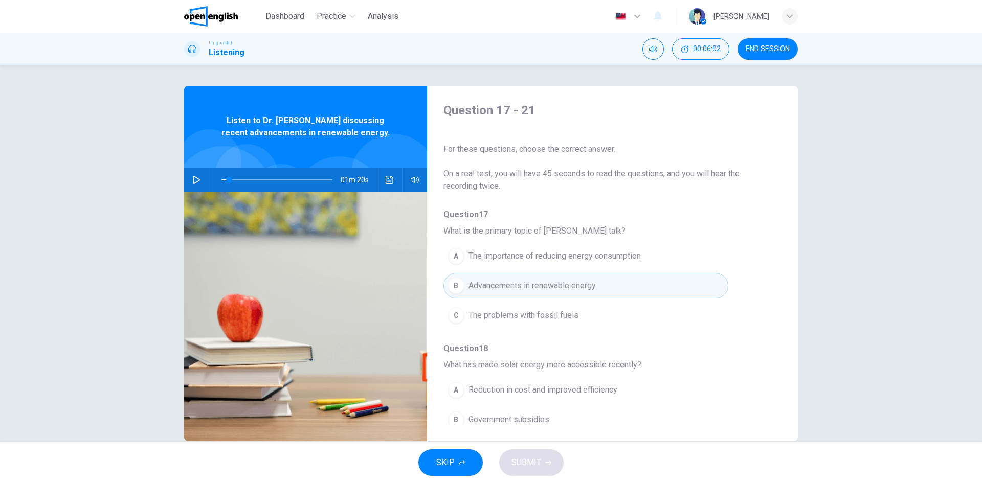
click at [195, 179] on icon "button" at bounding box center [196, 180] width 7 height 8
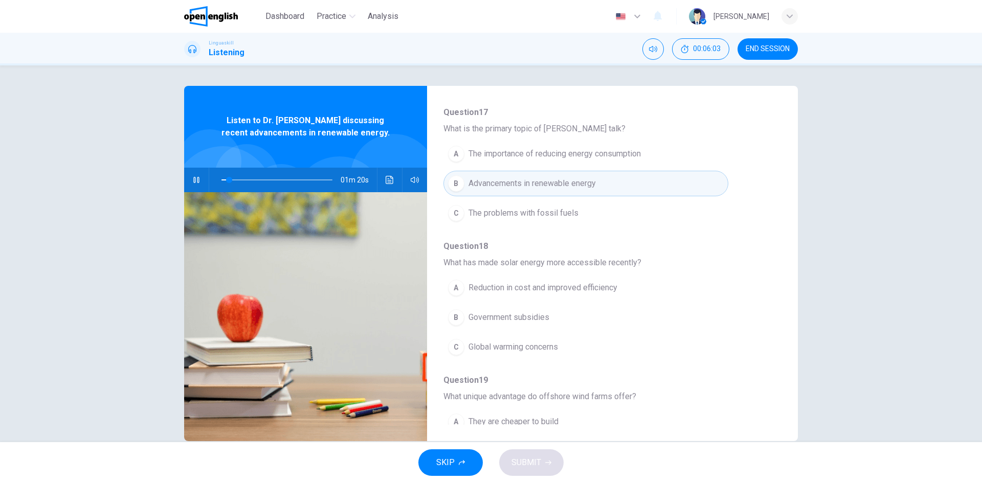
scroll to position [153, 0]
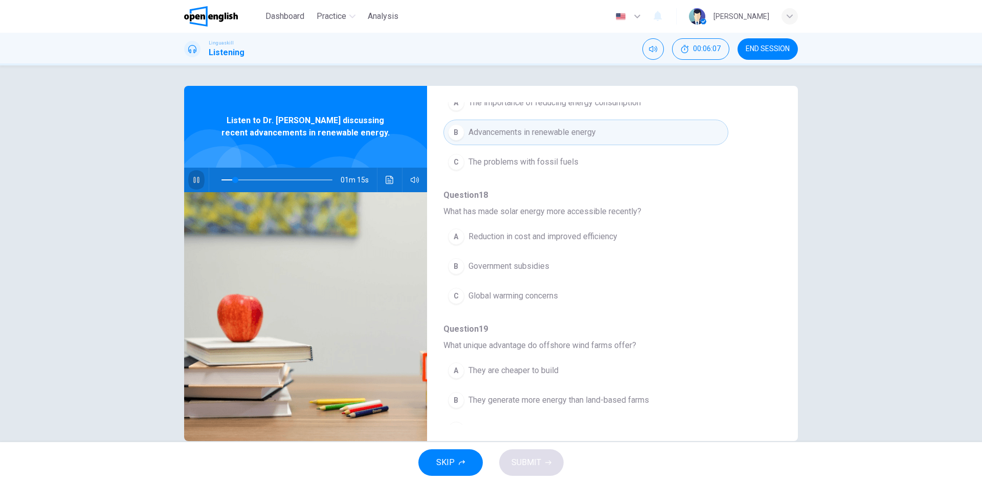
click at [195, 181] on icon "button" at bounding box center [196, 180] width 8 height 8
click at [196, 180] on icon "button" at bounding box center [196, 180] width 7 height 8
click at [580, 231] on span "Reduction in cost and improved efficiency" at bounding box center [543, 237] width 149 height 12
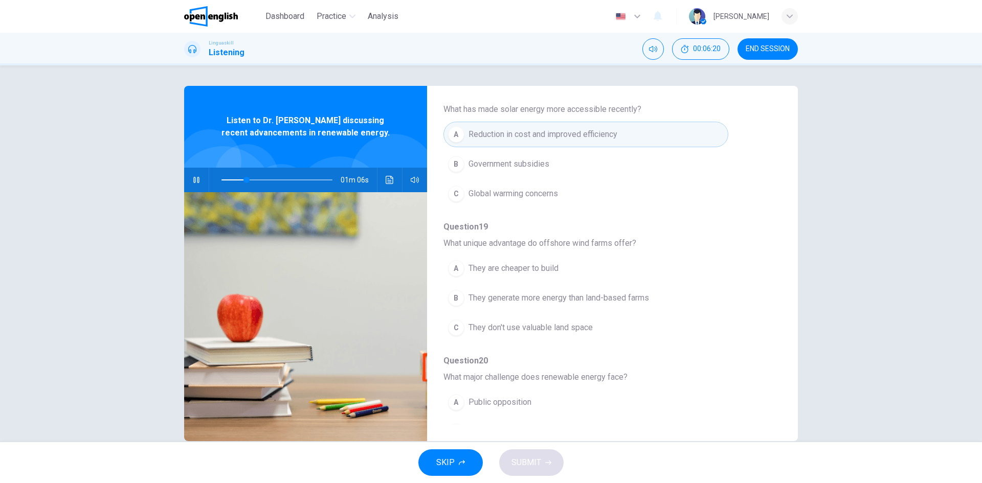
scroll to position [307, 0]
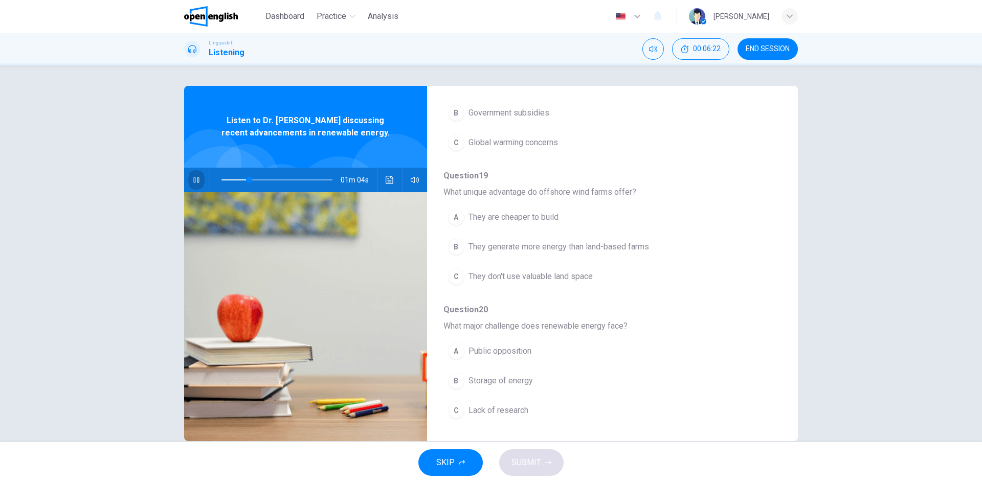
click at [195, 184] on icon "button" at bounding box center [196, 180] width 8 height 8
click at [193, 181] on icon "button" at bounding box center [196, 180] width 8 height 8
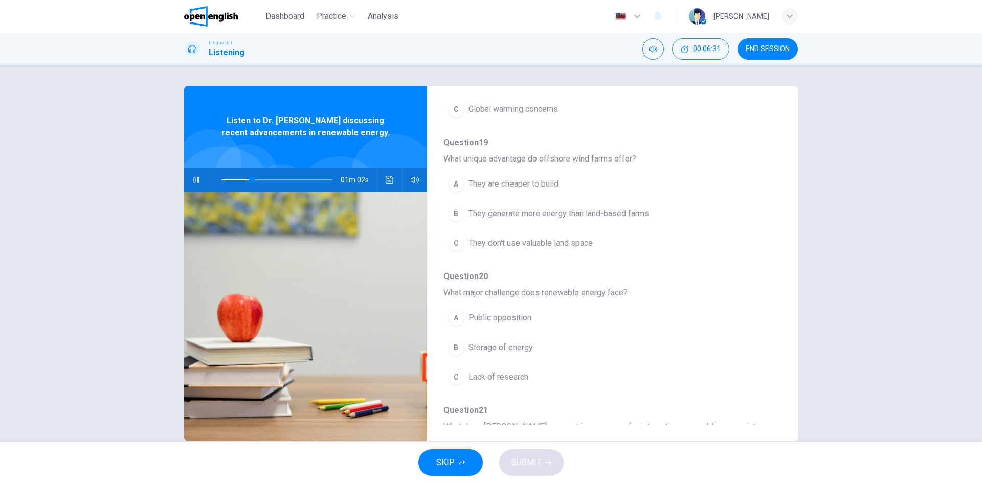
scroll to position [358, 0]
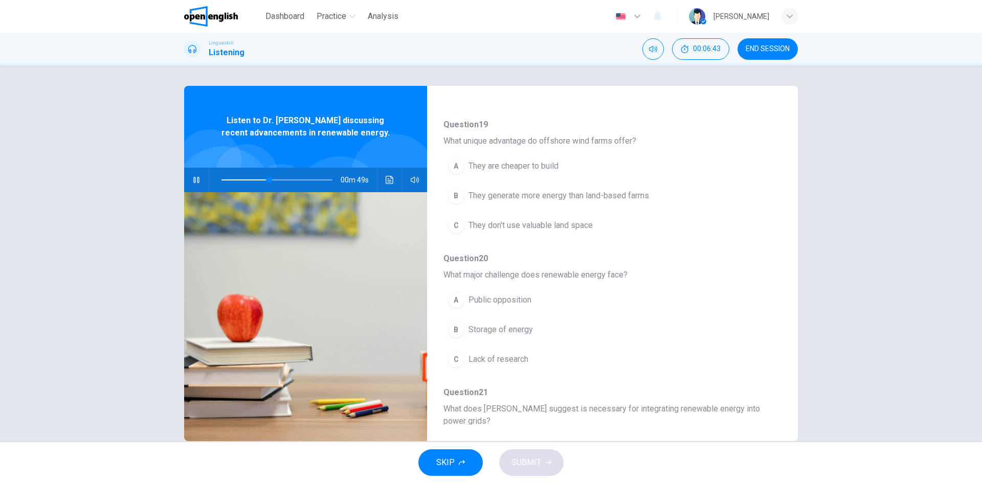
click at [194, 180] on icon "button" at bounding box center [196, 180] width 8 height 8
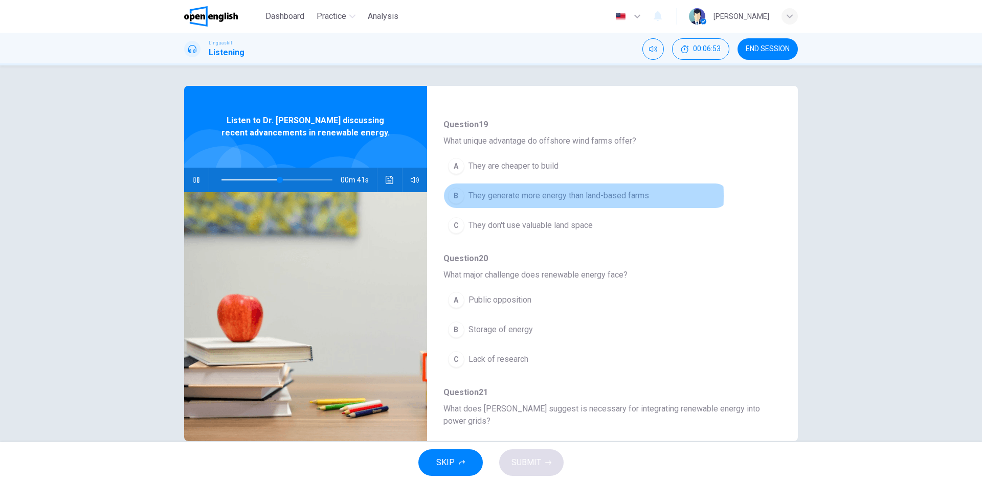
click at [535, 196] on span "They generate more energy than land-based farms" at bounding box center [559, 196] width 181 height 12
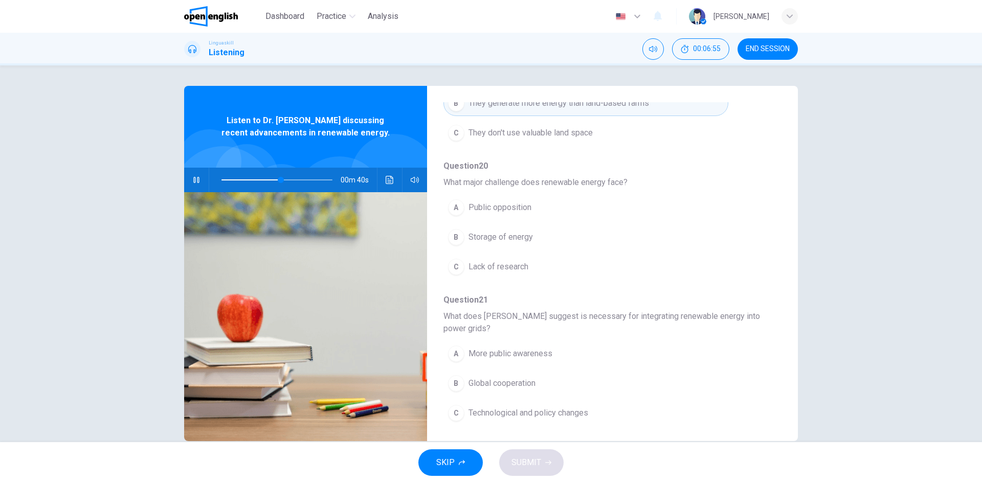
scroll to position [454, 0]
click at [195, 182] on icon "button" at bounding box center [196, 180] width 8 height 8
click at [485, 235] on span "Storage of energy" at bounding box center [501, 234] width 64 height 12
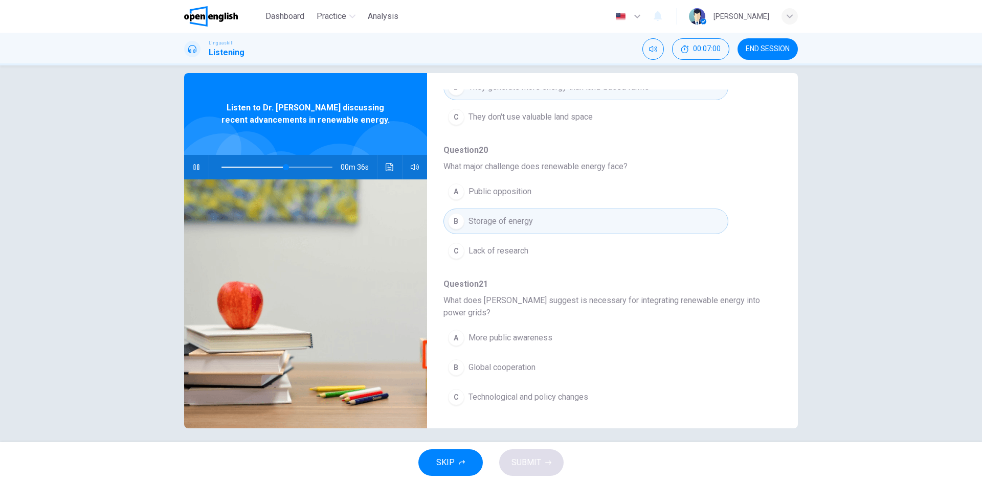
scroll to position [19, 0]
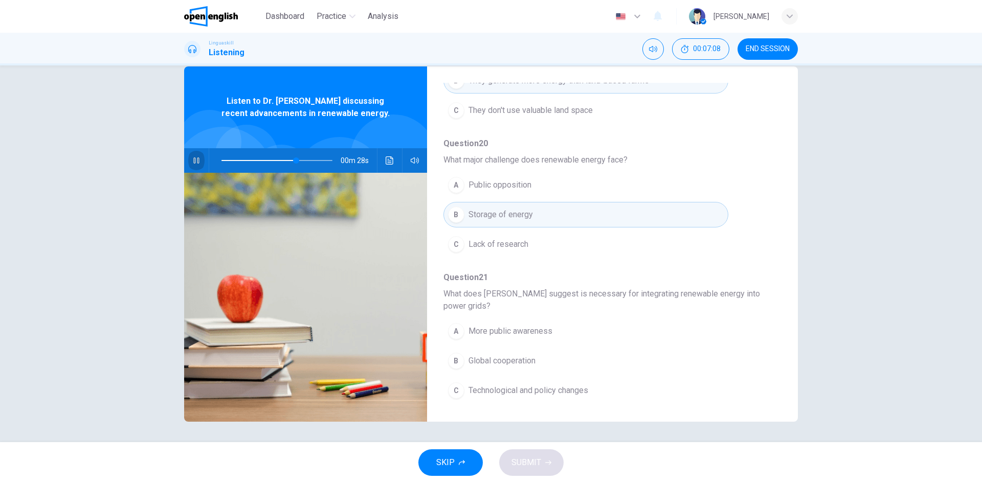
click at [193, 157] on icon "button" at bounding box center [196, 161] width 8 height 8
click at [540, 393] on span "Technological and policy changes" at bounding box center [529, 391] width 120 height 12
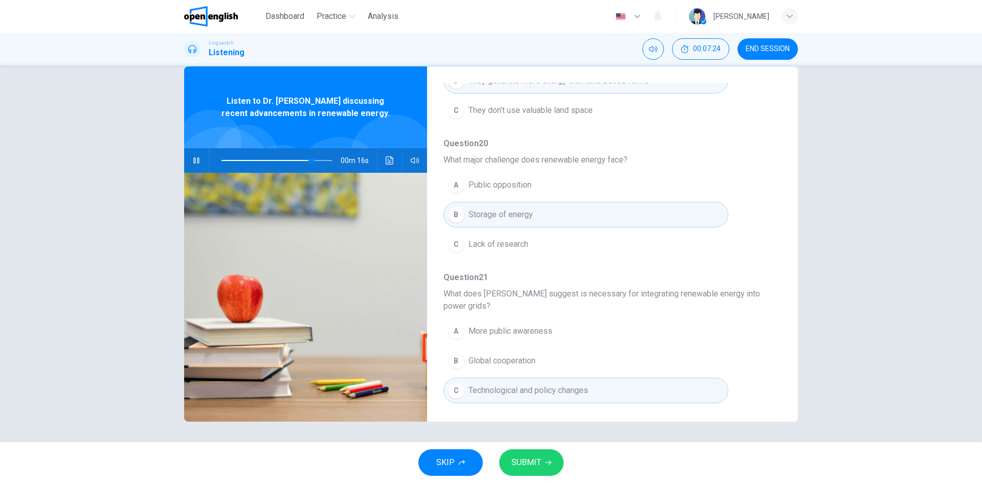
click at [537, 458] on span "SUBMIT" at bounding box center [527, 463] width 30 height 14
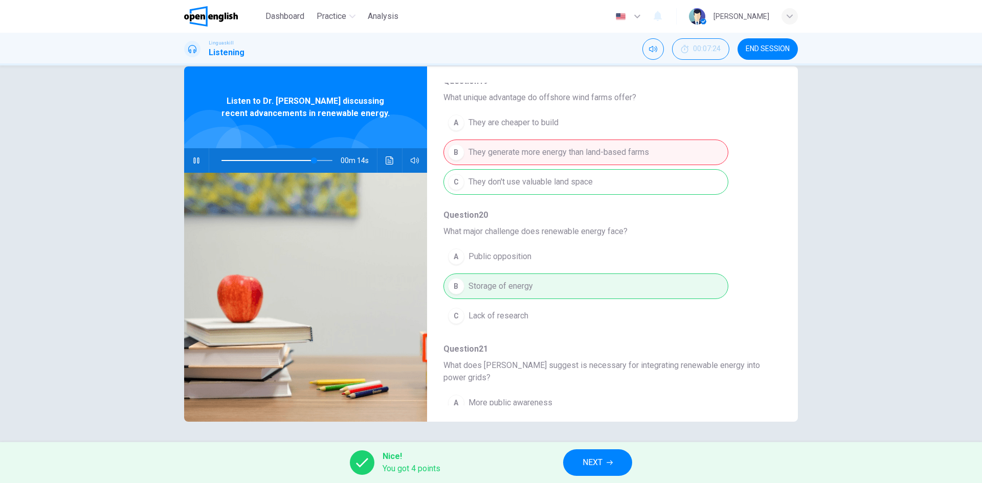
scroll to position [249, 0]
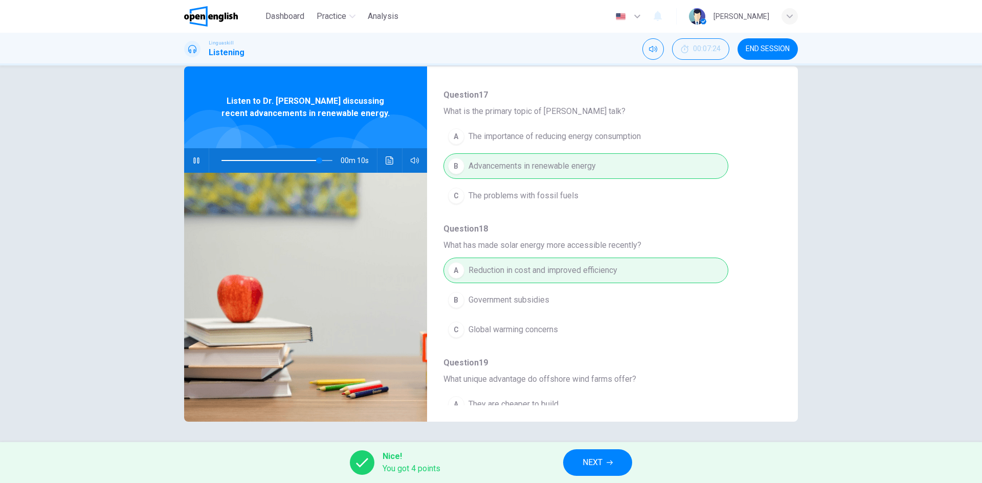
type input "**"
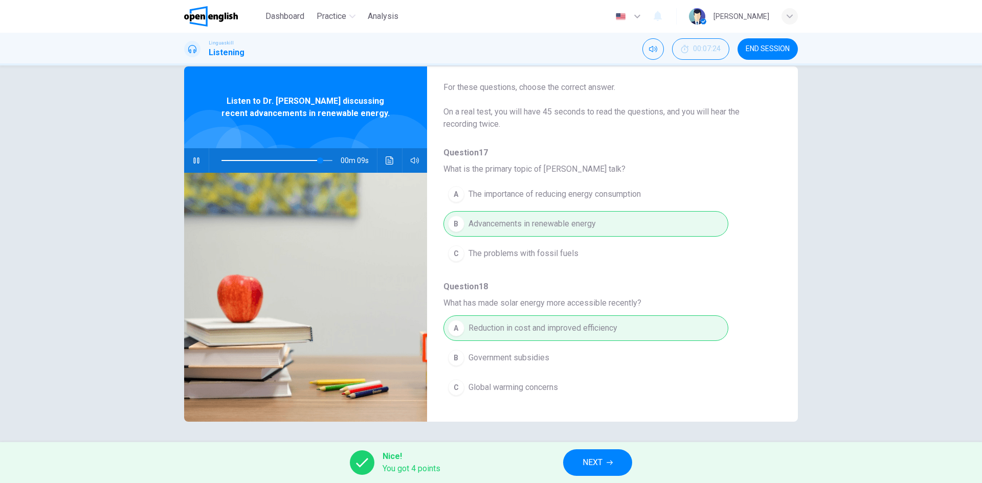
scroll to position [0, 0]
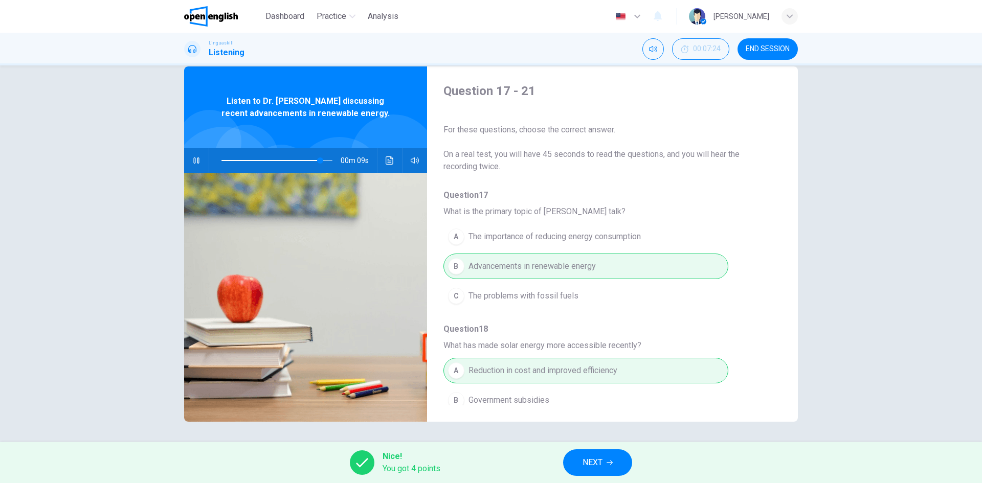
click at [605, 474] on button "NEXT" at bounding box center [597, 463] width 69 height 27
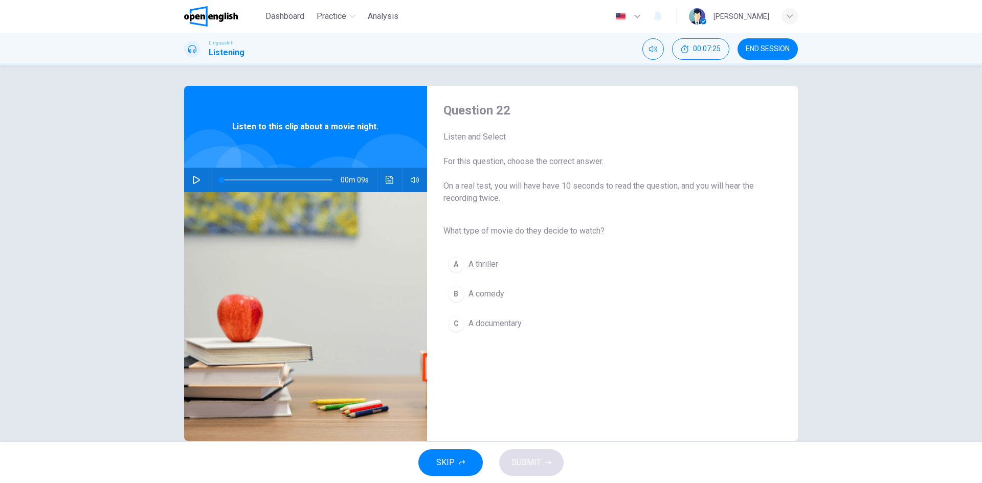
click at [188, 184] on button "button" at bounding box center [196, 180] width 16 height 25
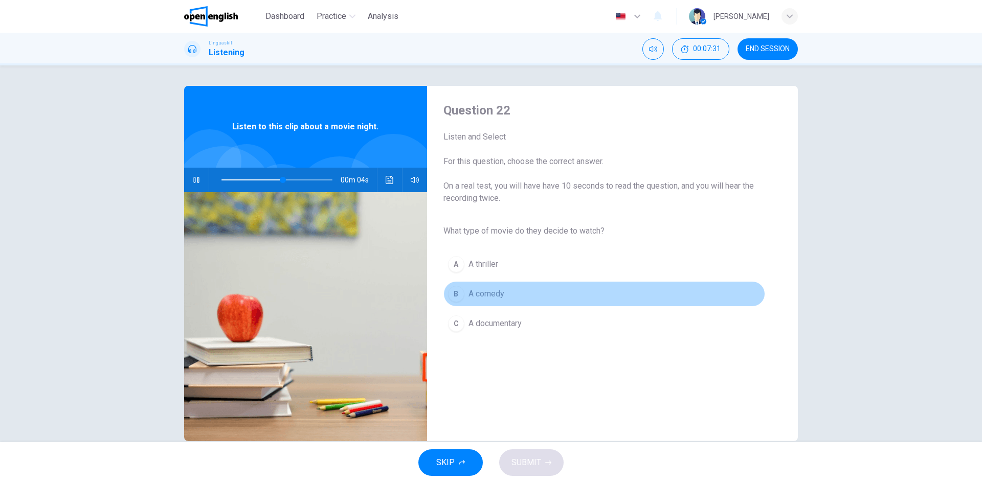
click at [479, 299] on span "A comedy" at bounding box center [487, 294] width 36 height 12
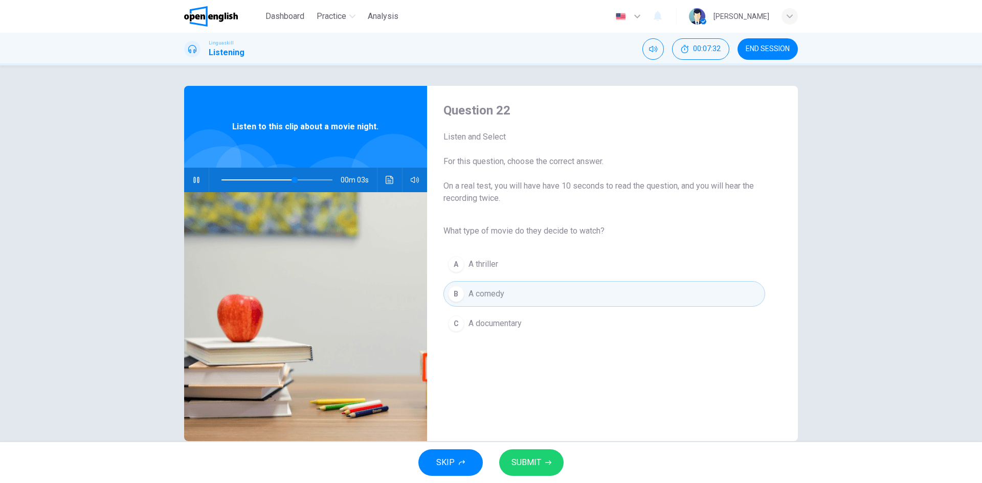
click at [541, 461] on button "SUBMIT" at bounding box center [531, 463] width 64 height 27
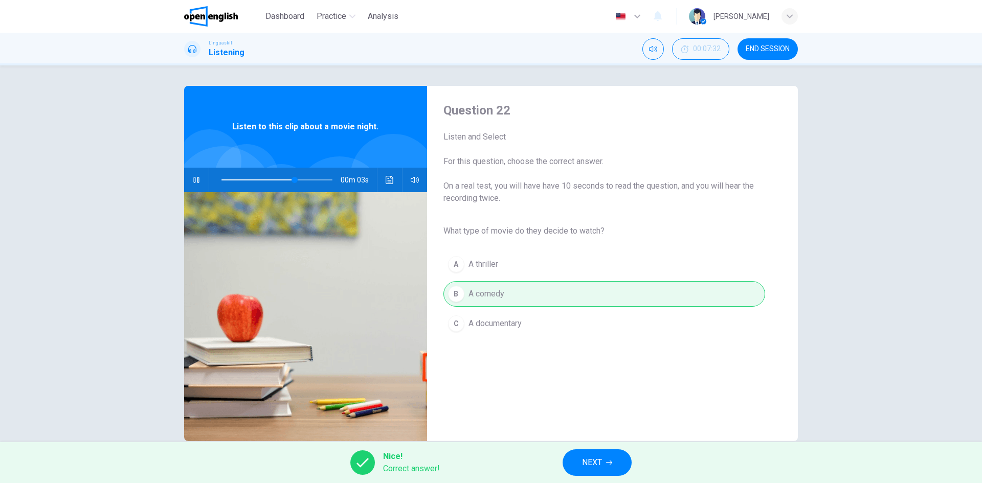
type input "**"
click at [591, 464] on span "NEXT" at bounding box center [592, 463] width 20 height 14
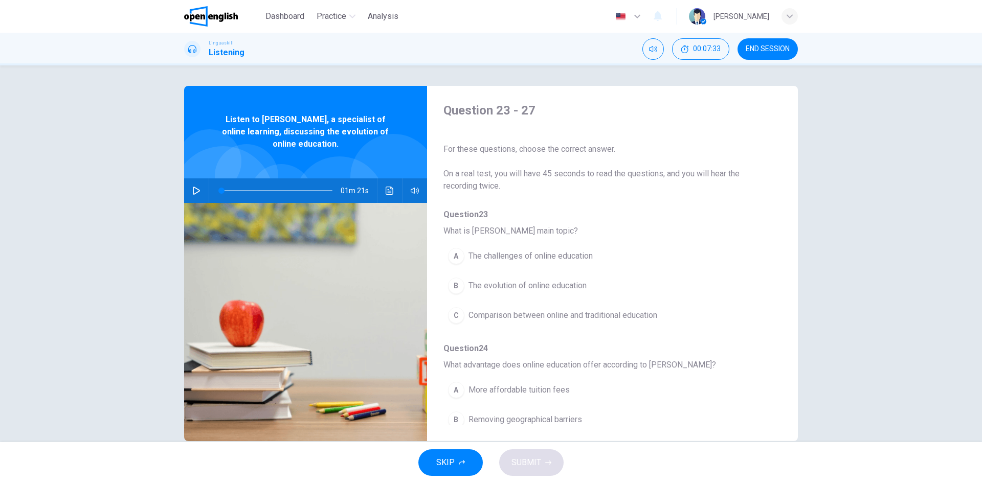
click at [774, 52] on span "END SESSION" at bounding box center [768, 49] width 44 height 8
